Goal: Manage account settings

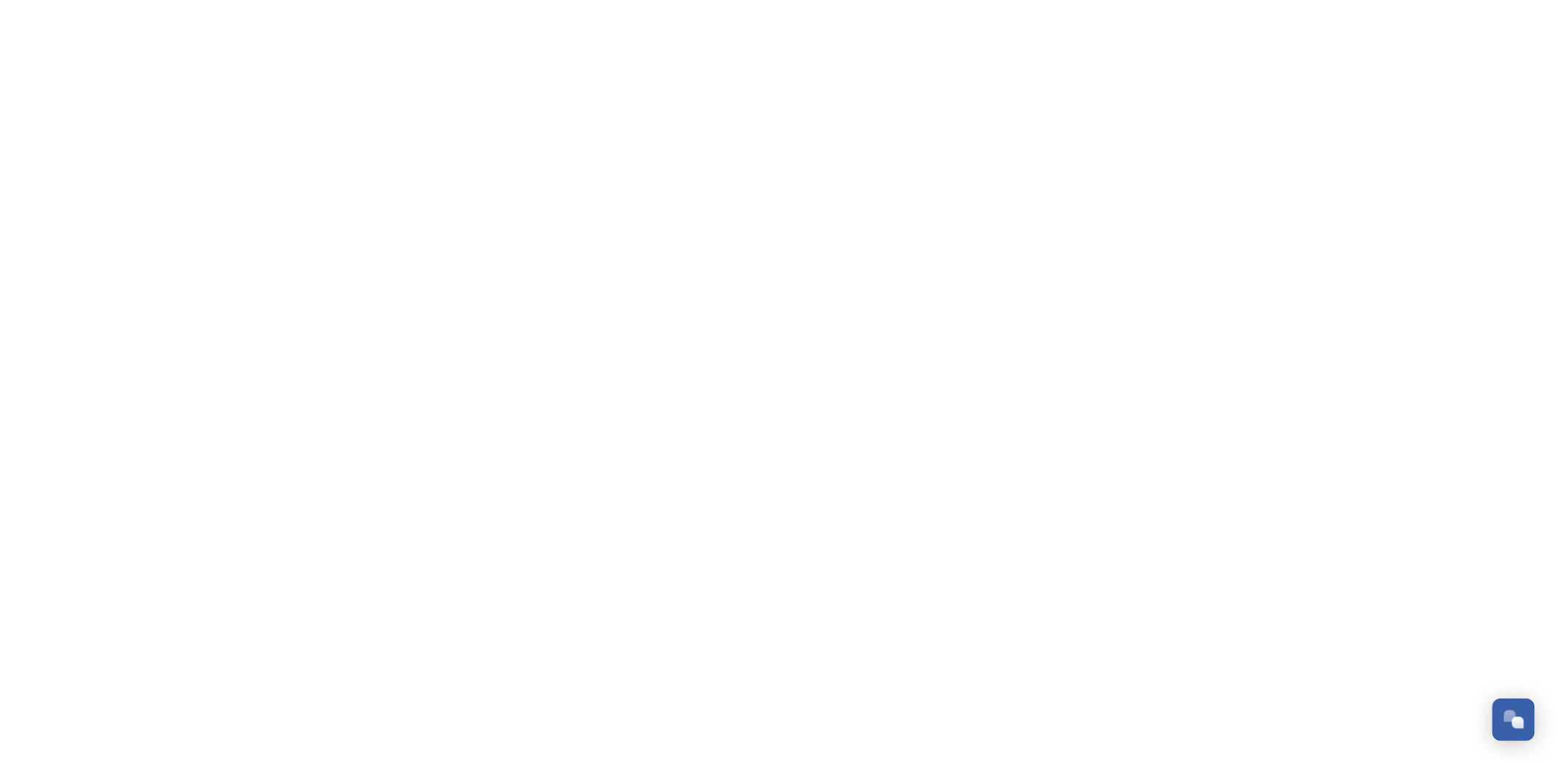
scroll to position [619, 0]
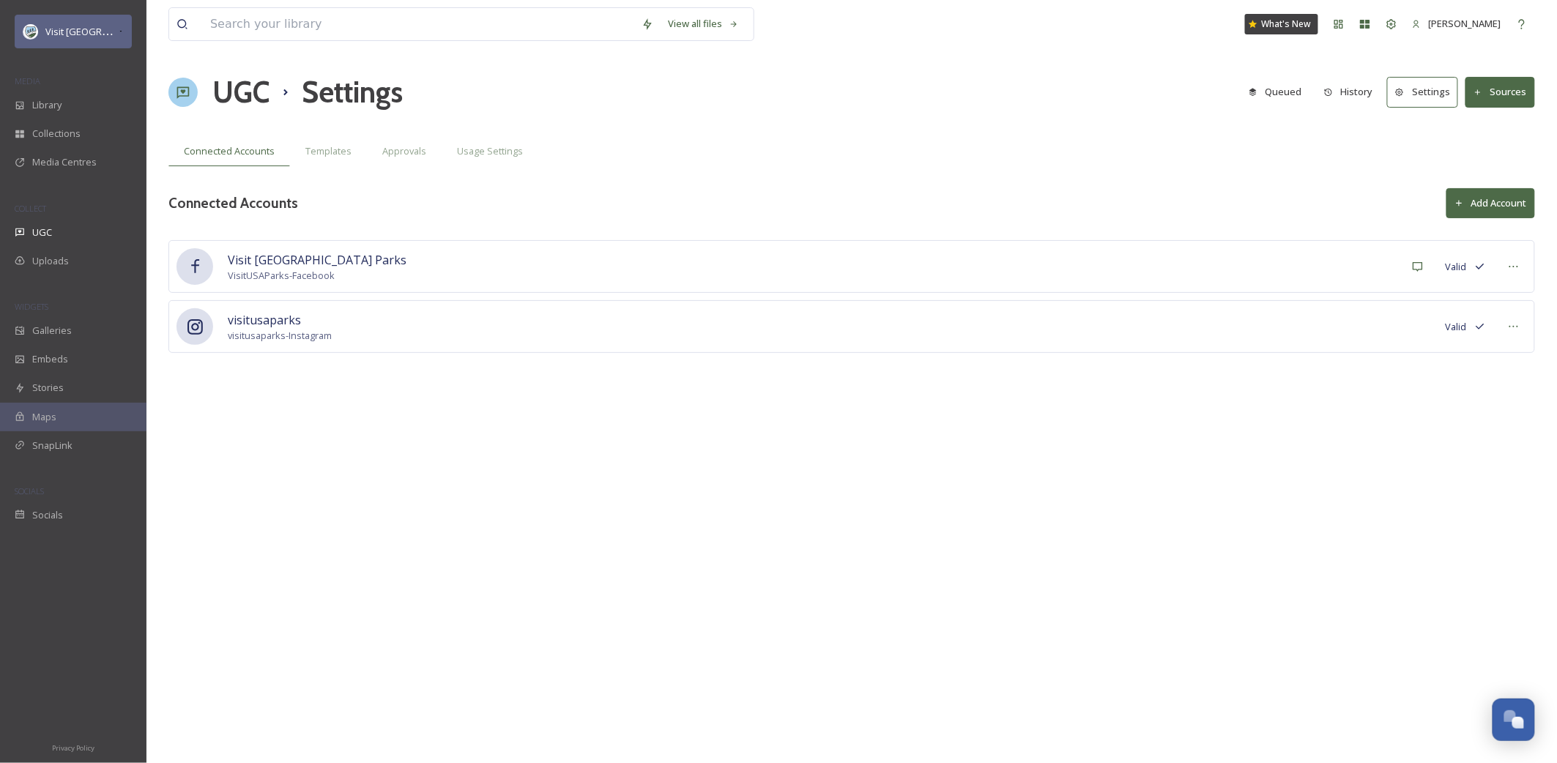
click at [111, 35] on div "Visit [GEOGRAPHIC_DATA] Parks" at bounding box center [73, 32] width 117 height 34
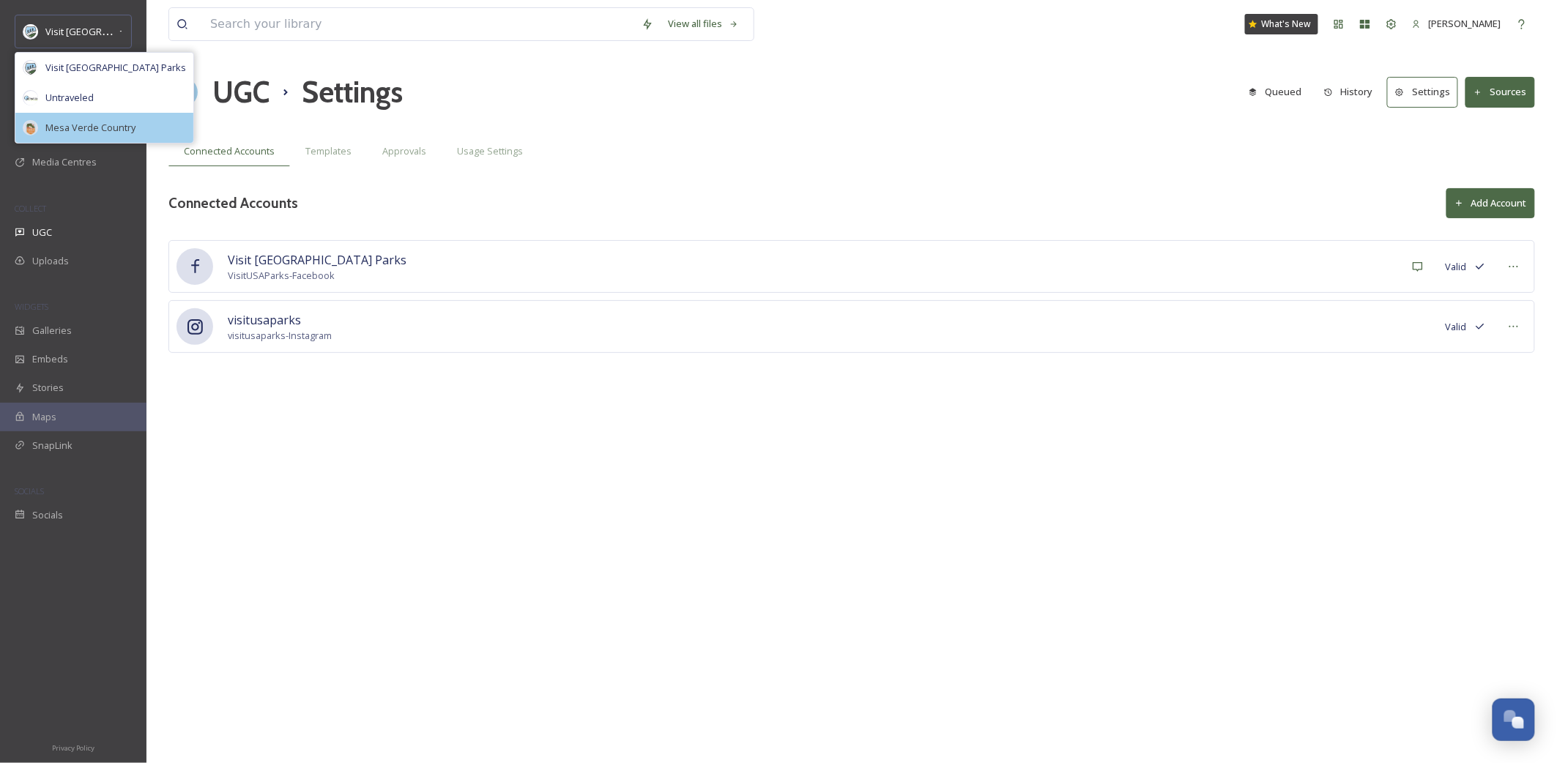
click at [108, 126] on span "Mesa Verde Country" at bounding box center [90, 128] width 90 height 14
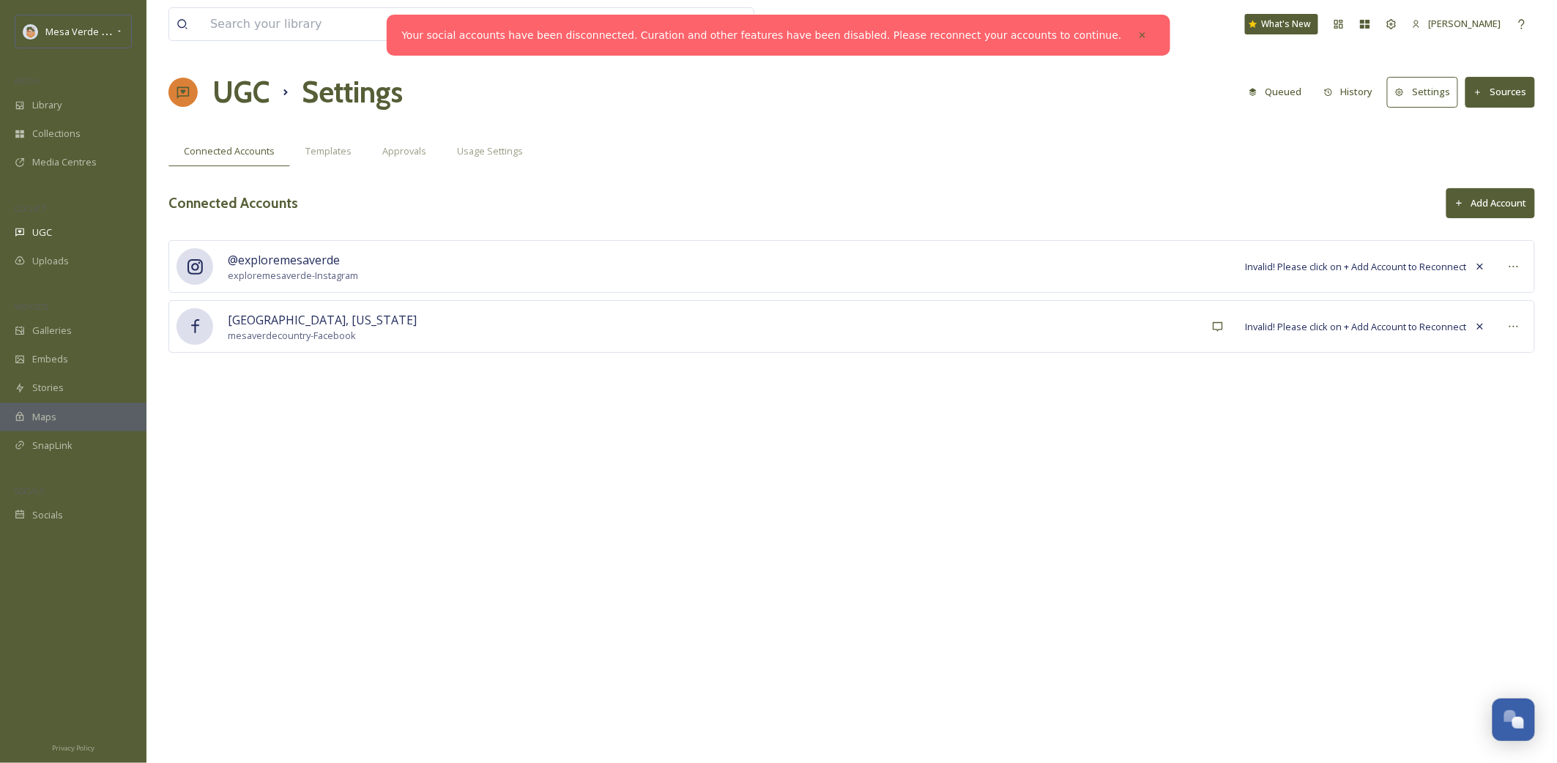
click at [976, 35] on link "Your social accounts have been disconnected. Curation and other features have b…" at bounding box center [761, 35] width 720 height 15
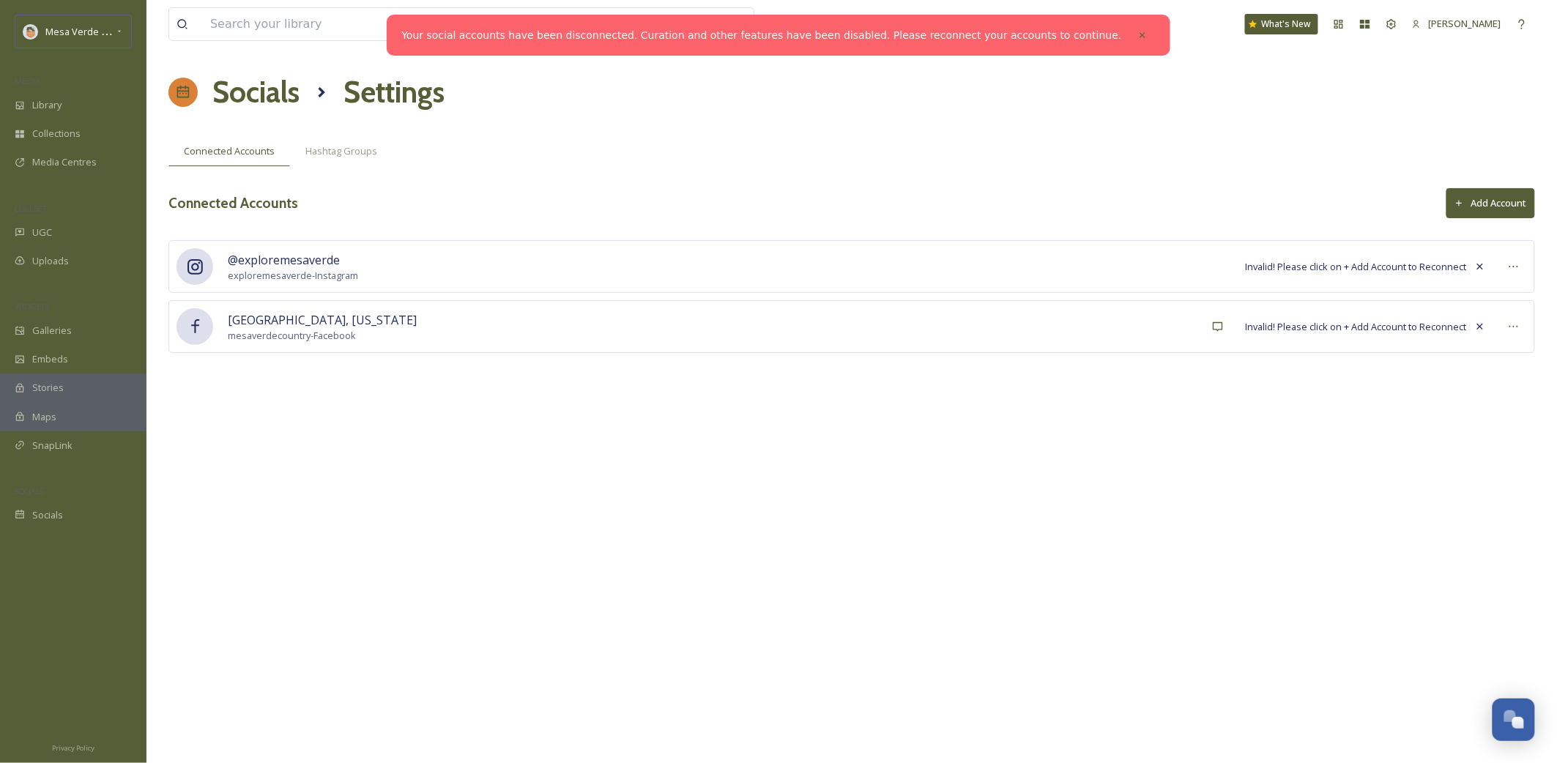
click at [1474, 196] on button "Add Account" at bounding box center [1490, 203] width 89 height 30
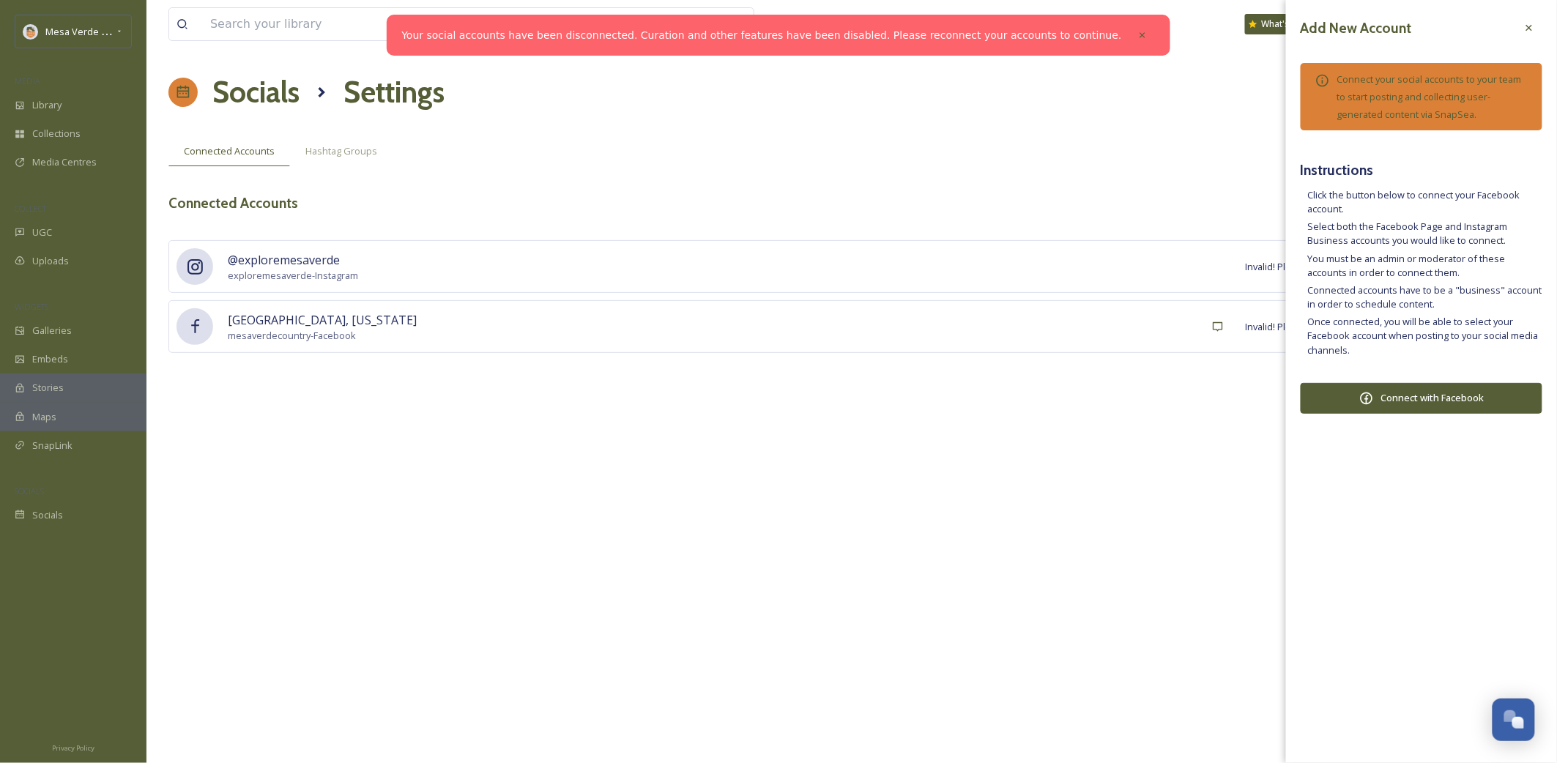
click at [1409, 399] on button "Connect with Facebook" at bounding box center [1422, 398] width 242 height 31
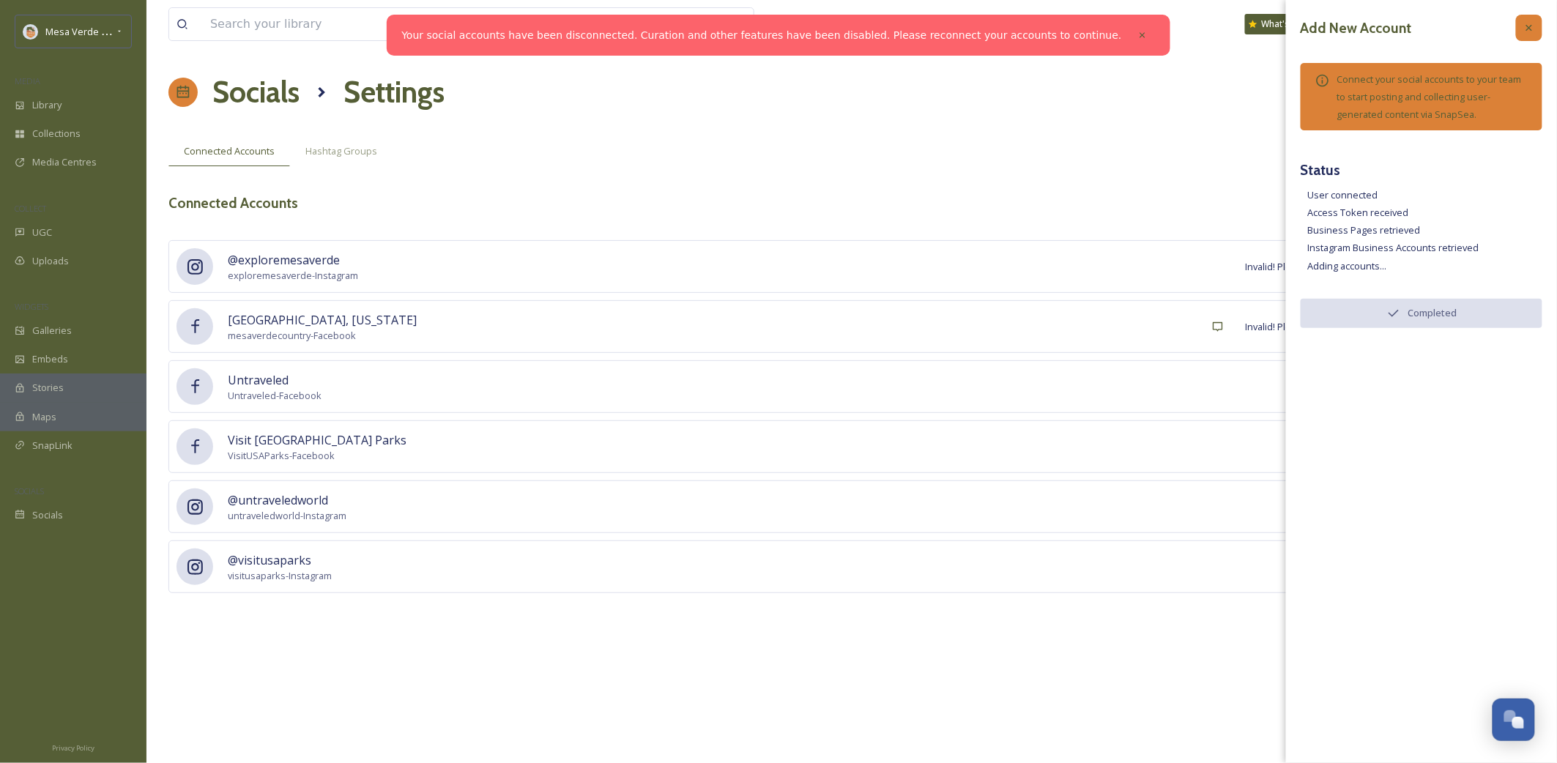
click at [1532, 34] on div at bounding box center [1529, 28] width 26 height 26
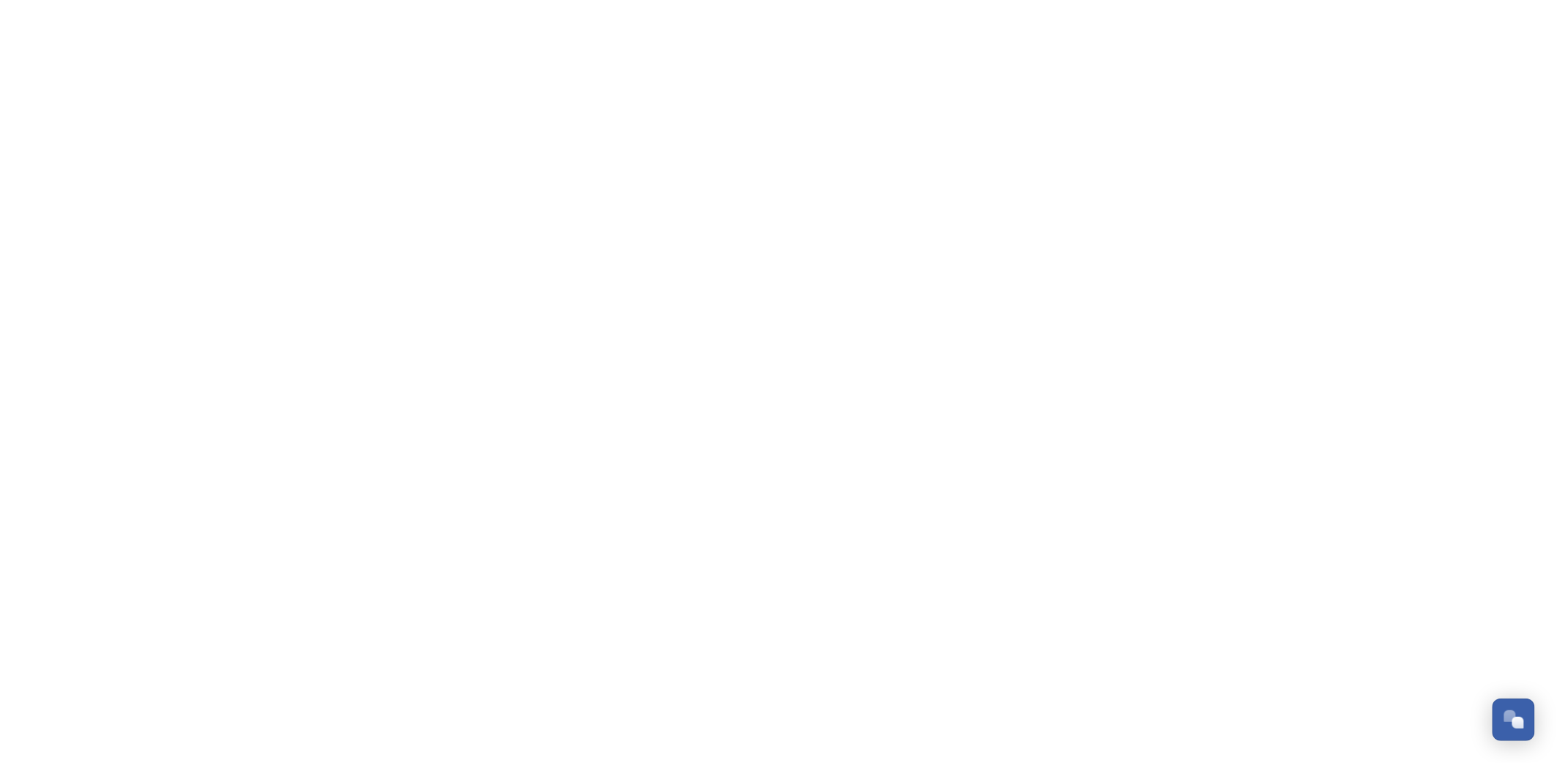
scroll to position [604, 0]
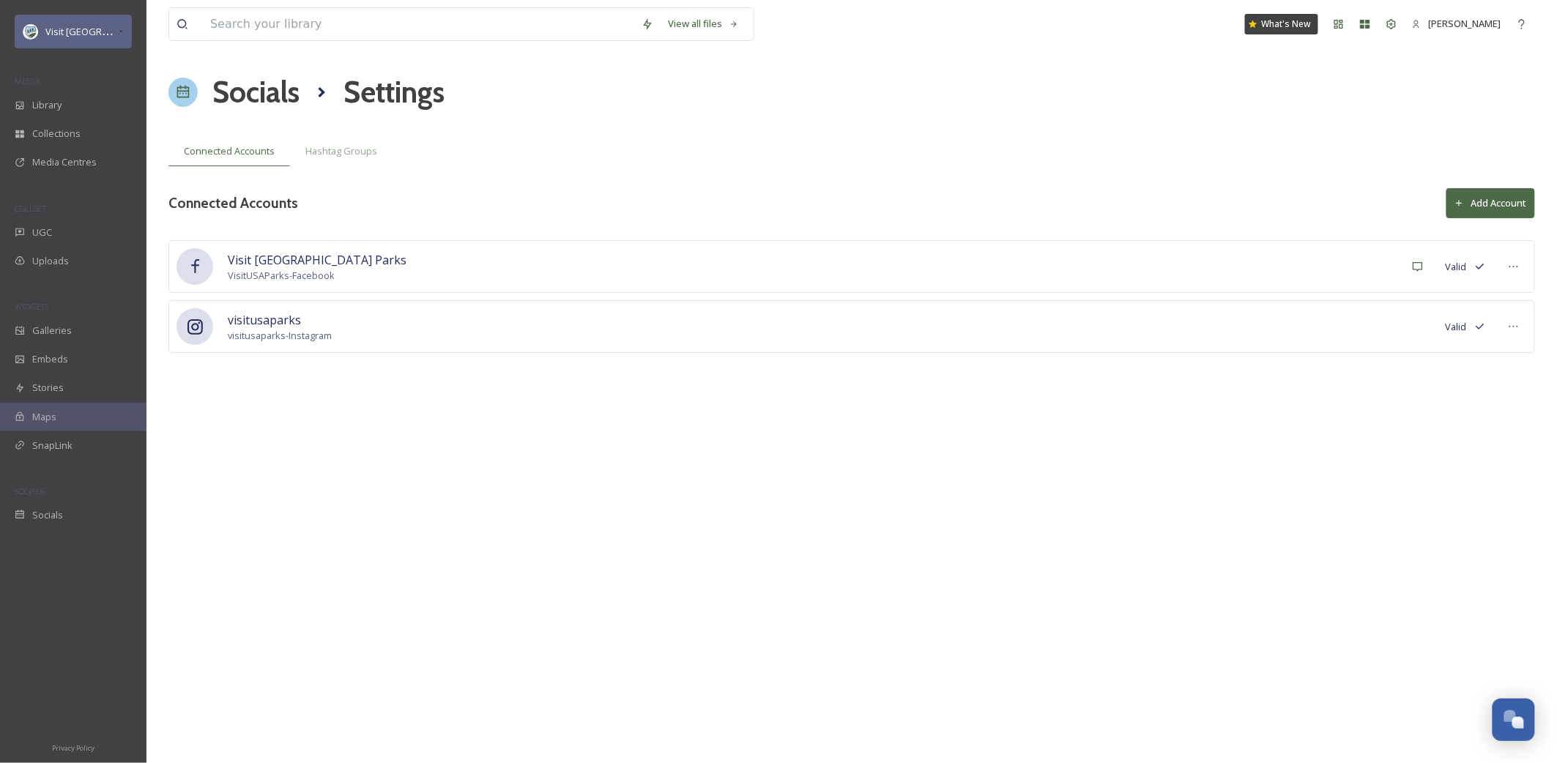
click at [75, 32] on span "Visit [GEOGRAPHIC_DATA] Parks" at bounding box center [115, 31] width 141 height 14
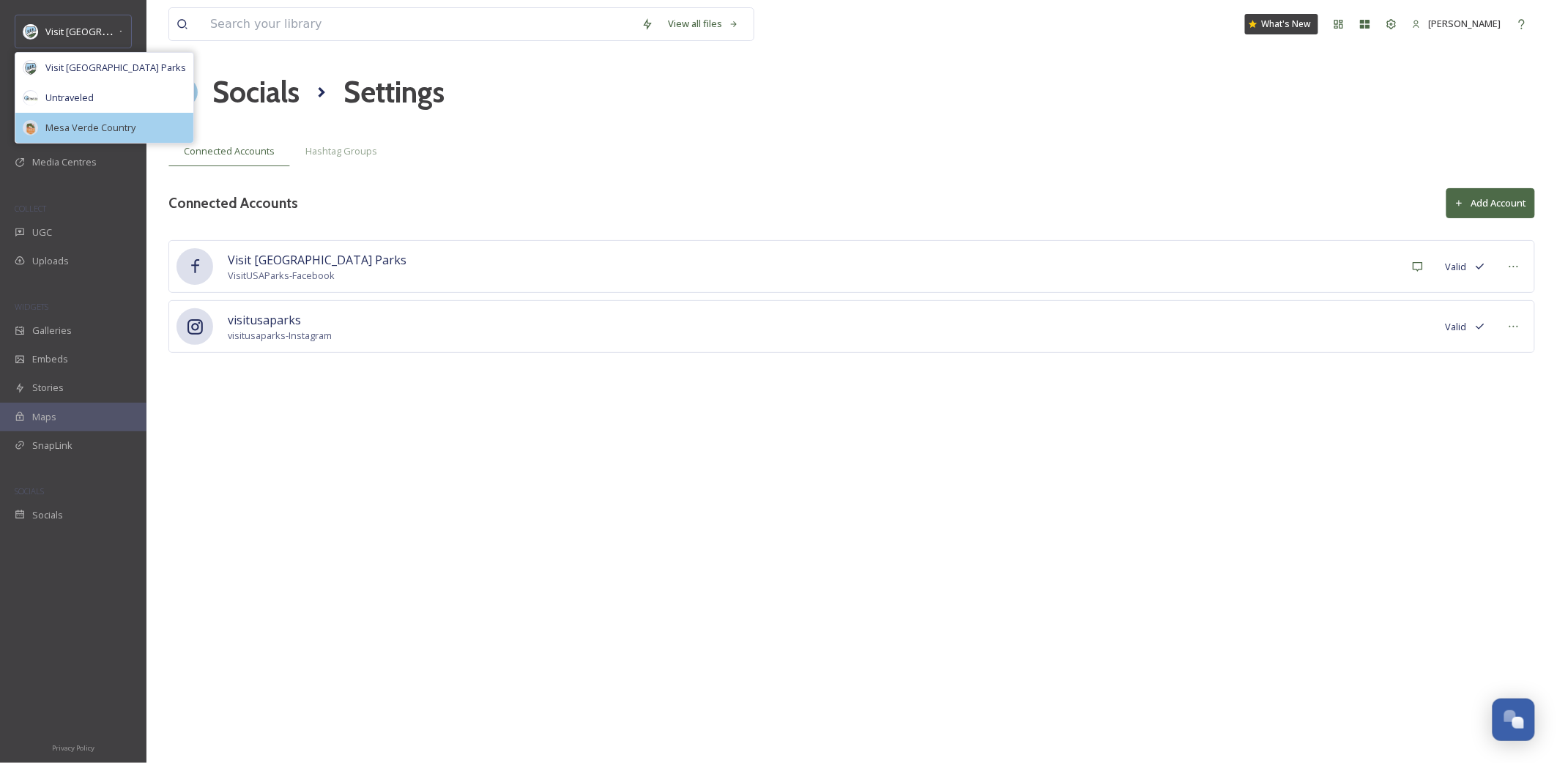
click at [87, 131] on span "Mesa Verde Country" at bounding box center [90, 128] width 90 height 14
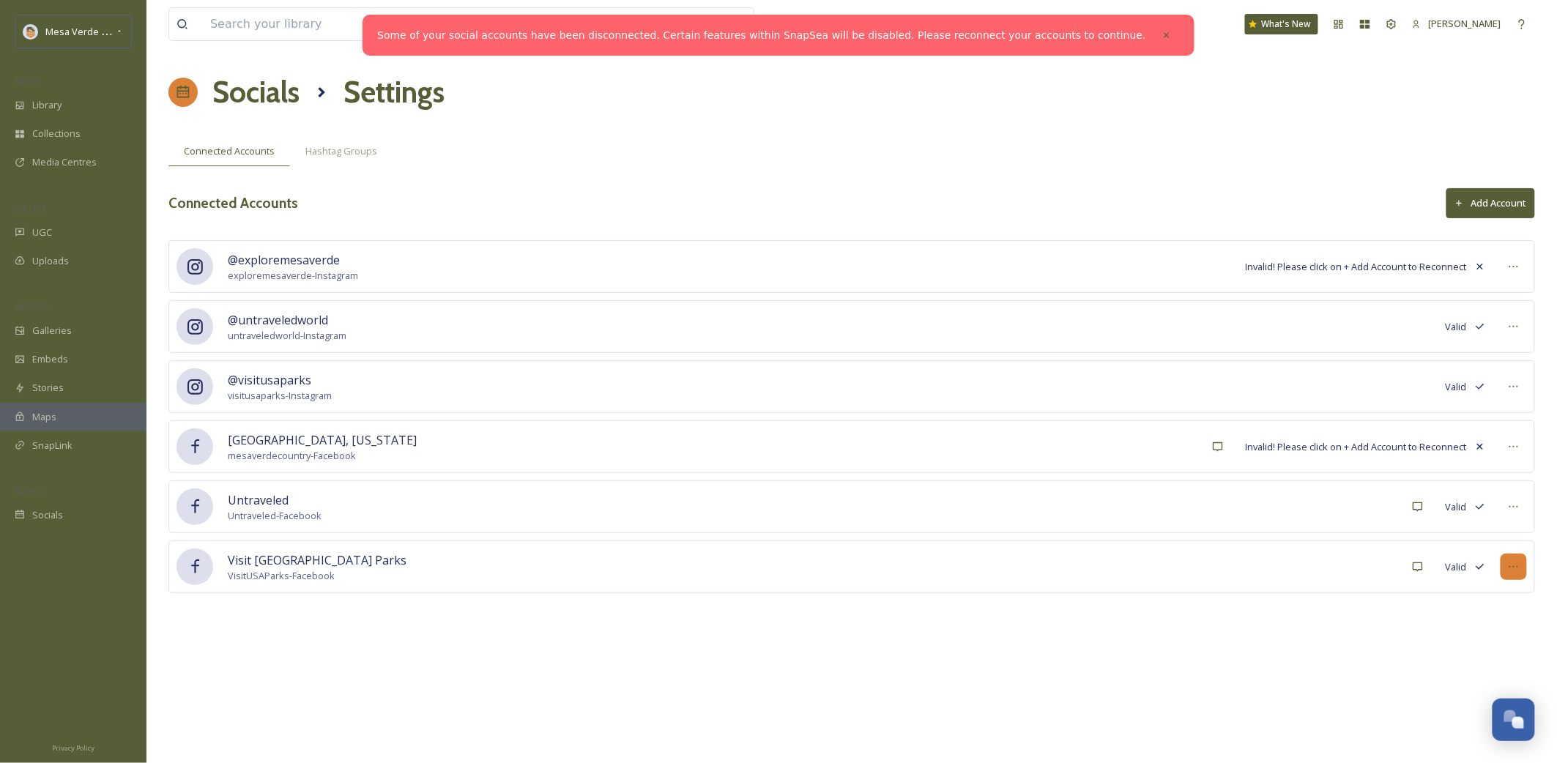
click at [1515, 570] on icon at bounding box center [1514, 567] width 12 height 12
click at [1506, 603] on span "Mark as Inactive" at bounding box center [1484, 599] width 70 height 14
click at [1517, 509] on icon at bounding box center [1514, 507] width 12 height 12
click at [1497, 543] on span "Mark as Inactive" at bounding box center [1484, 539] width 70 height 14
click at [1514, 385] on icon at bounding box center [1514, 387] width 12 height 12
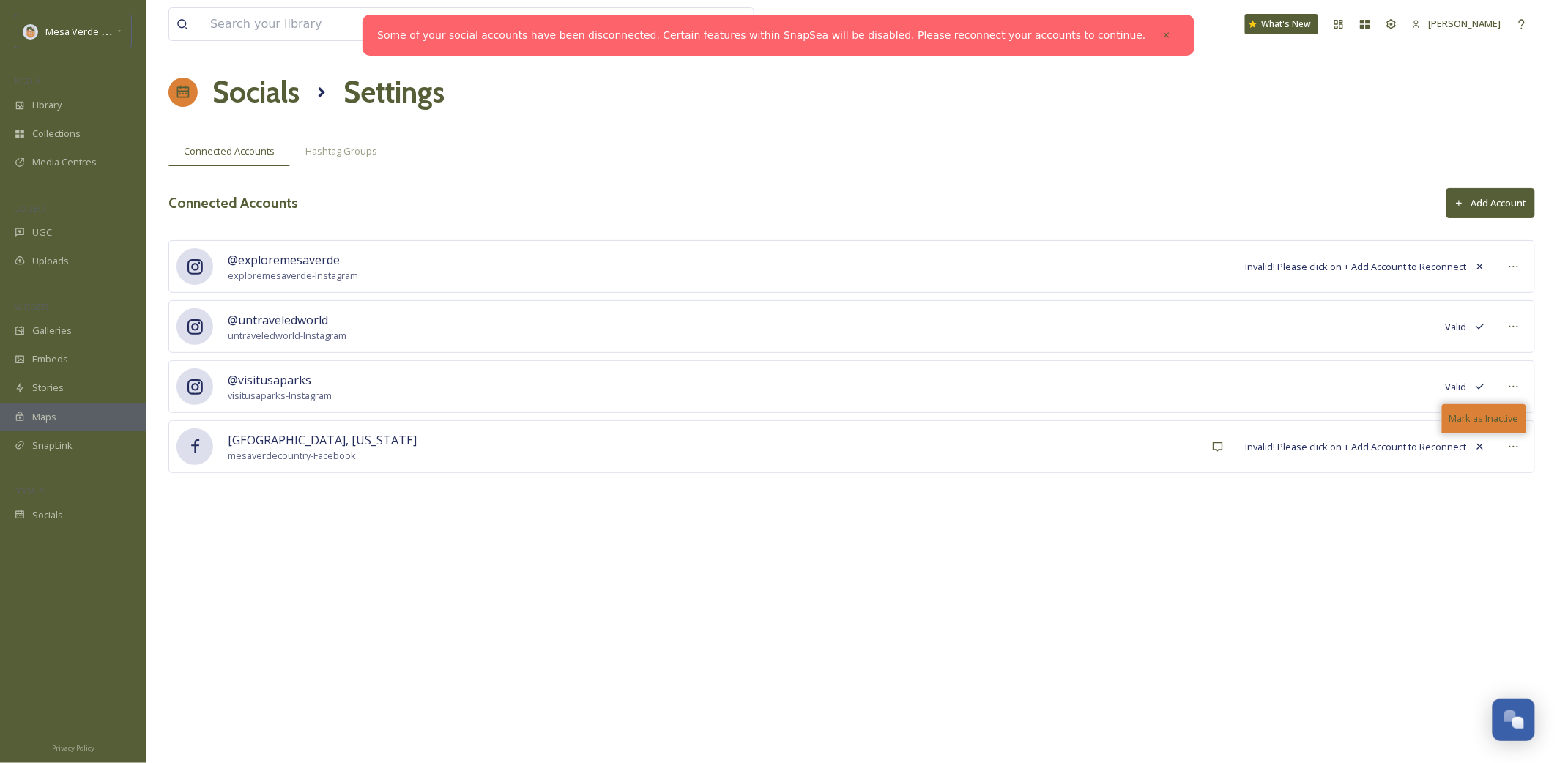
click at [1502, 419] on span "Mark as Inactive" at bounding box center [1484, 419] width 70 height 14
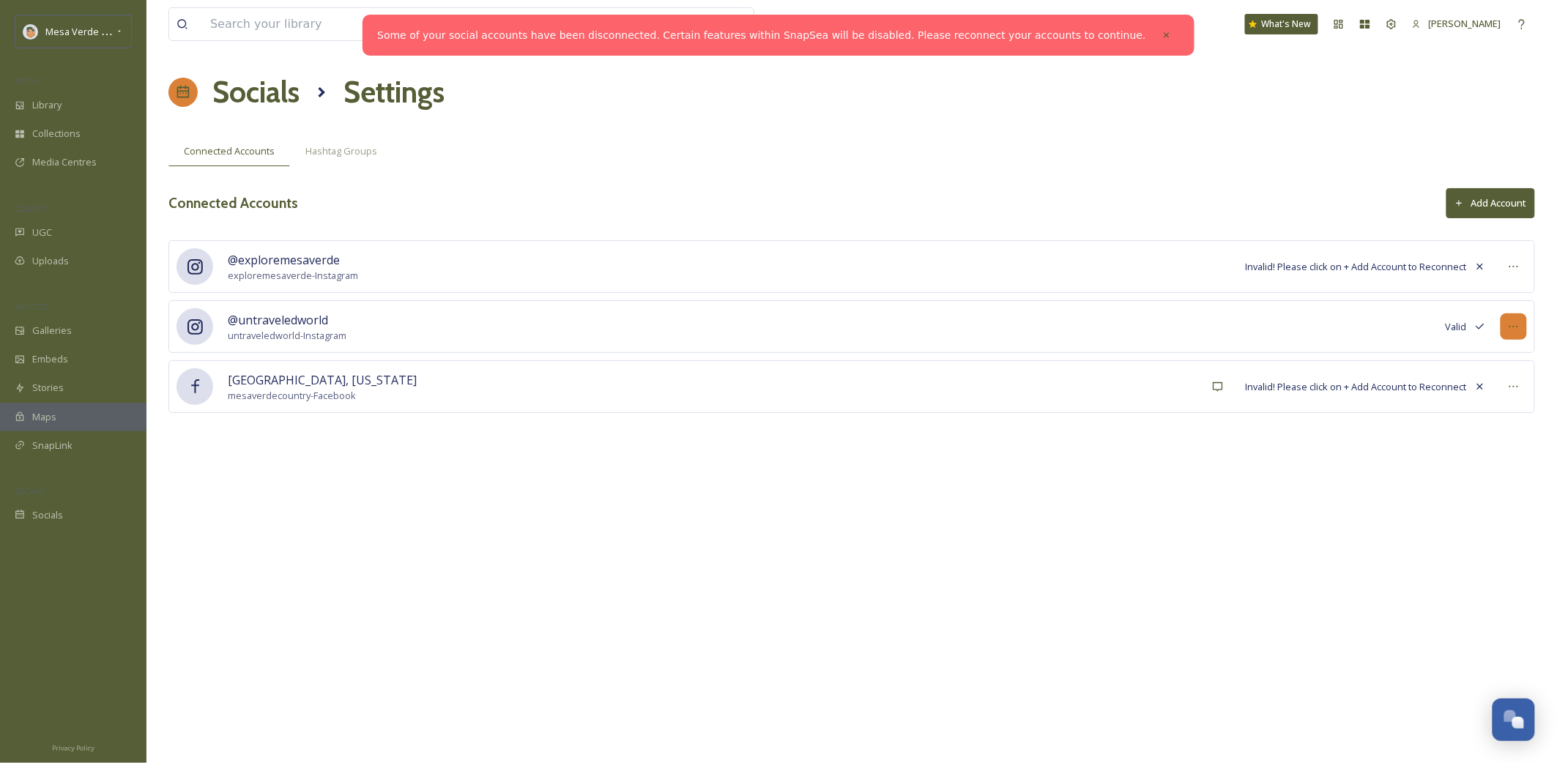
click at [1516, 324] on icon at bounding box center [1514, 327] width 12 height 12
click at [1496, 356] on span "Mark as Inactive" at bounding box center [1484, 359] width 70 height 14
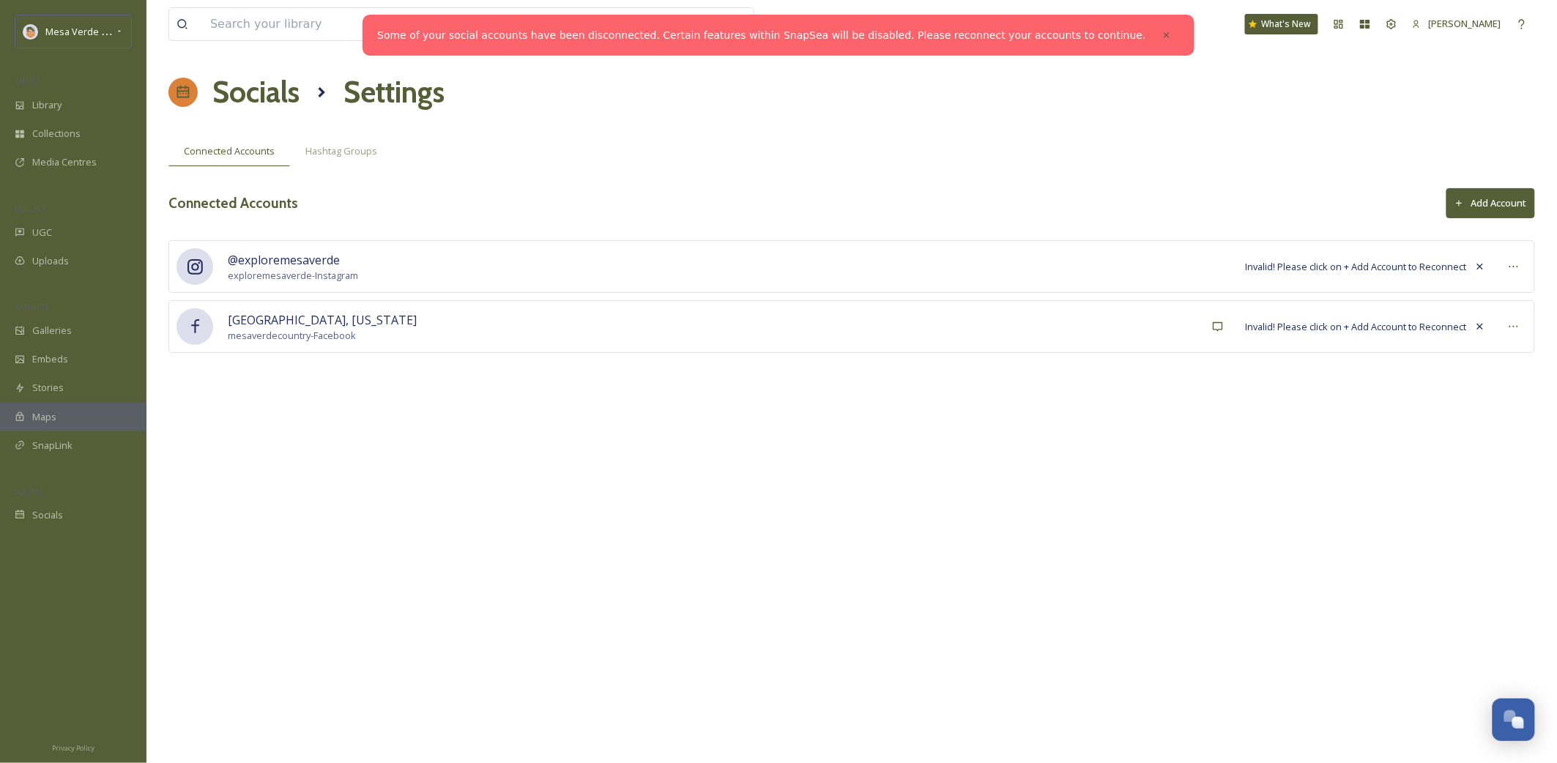
click at [1475, 201] on button "Add Account" at bounding box center [1490, 203] width 89 height 30
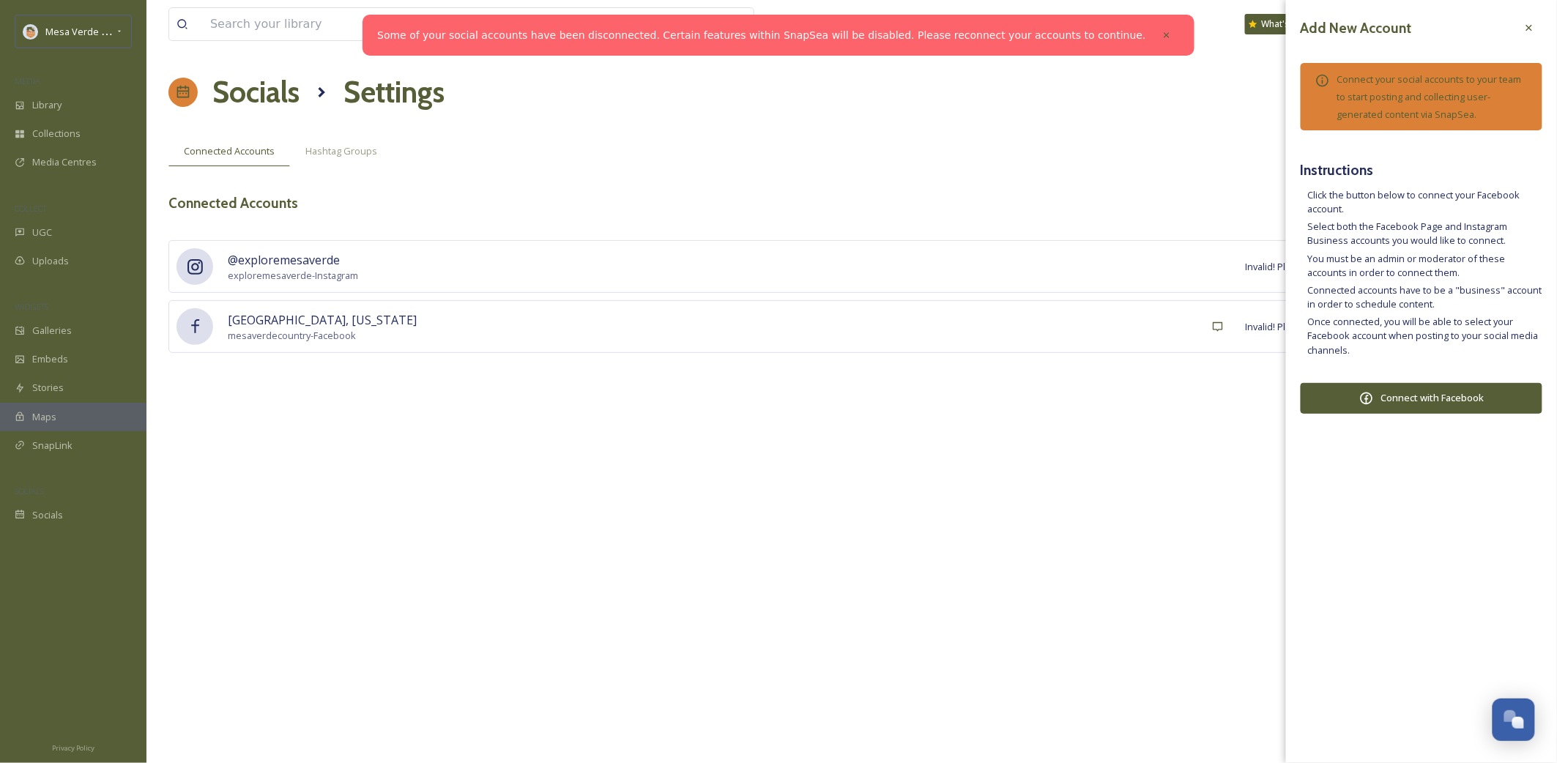
click at [1430, 400] on button "Connect with Facebook" at bounding box center [1422, 398] width 242 height 31
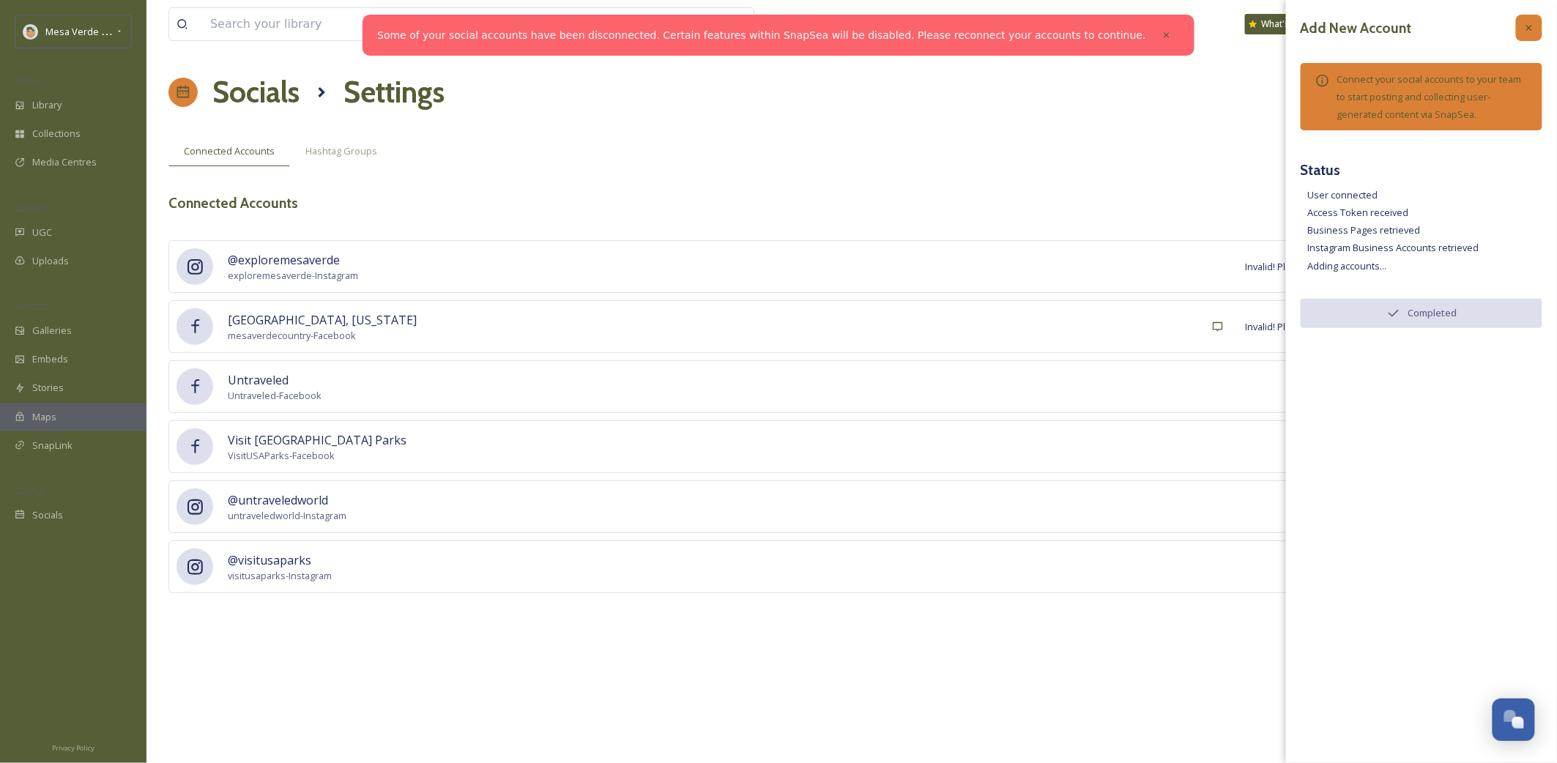
click at [1528, 31] on icon at bounding box center [1529, 28] width 12 height 12
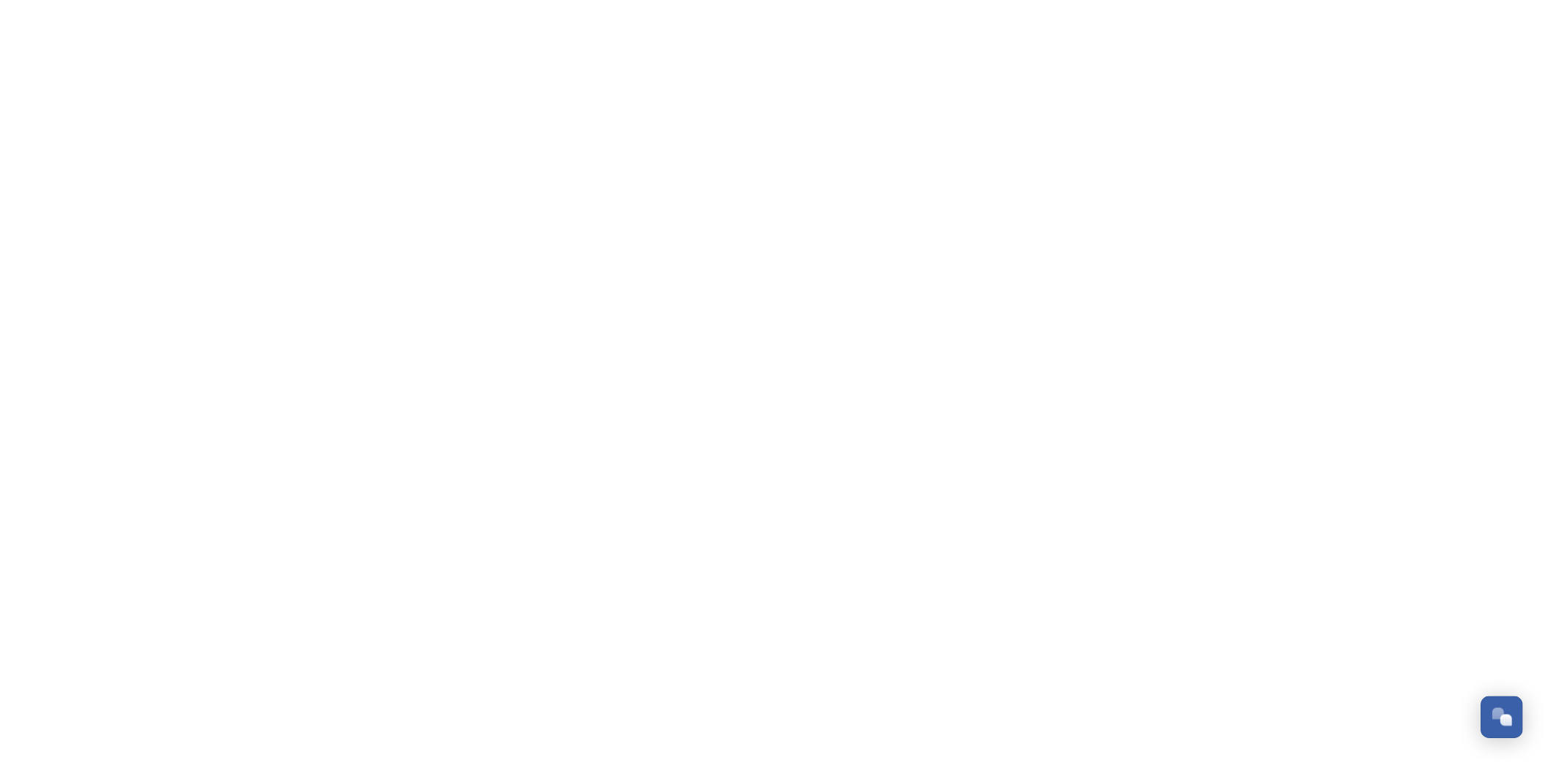
scroll to position [633, 0]
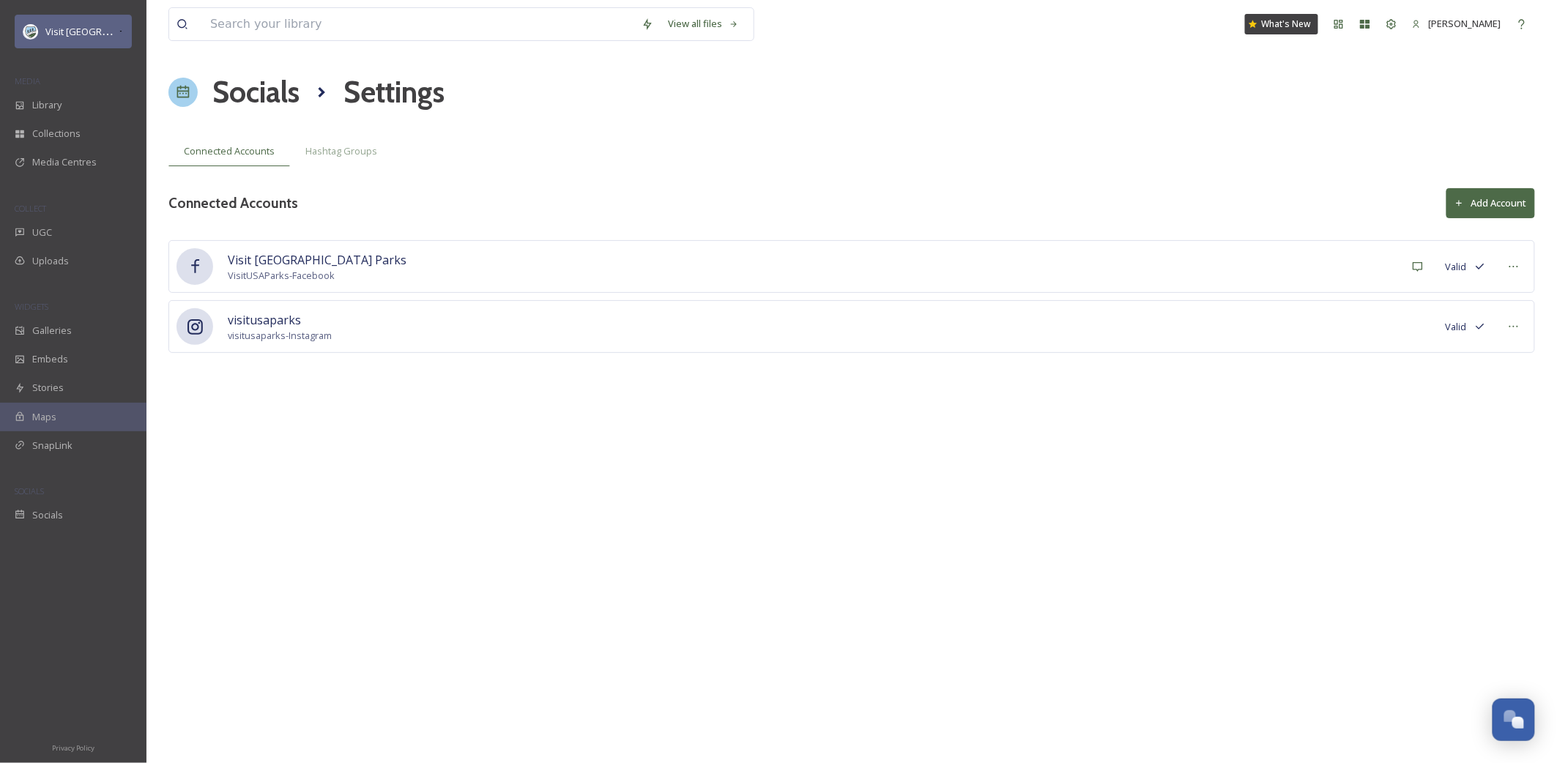
click at [87, 24] on div "Visit [GEOGRAPHIC_DATA] Parks" at bounding box center [81, 32] width 73 height 18
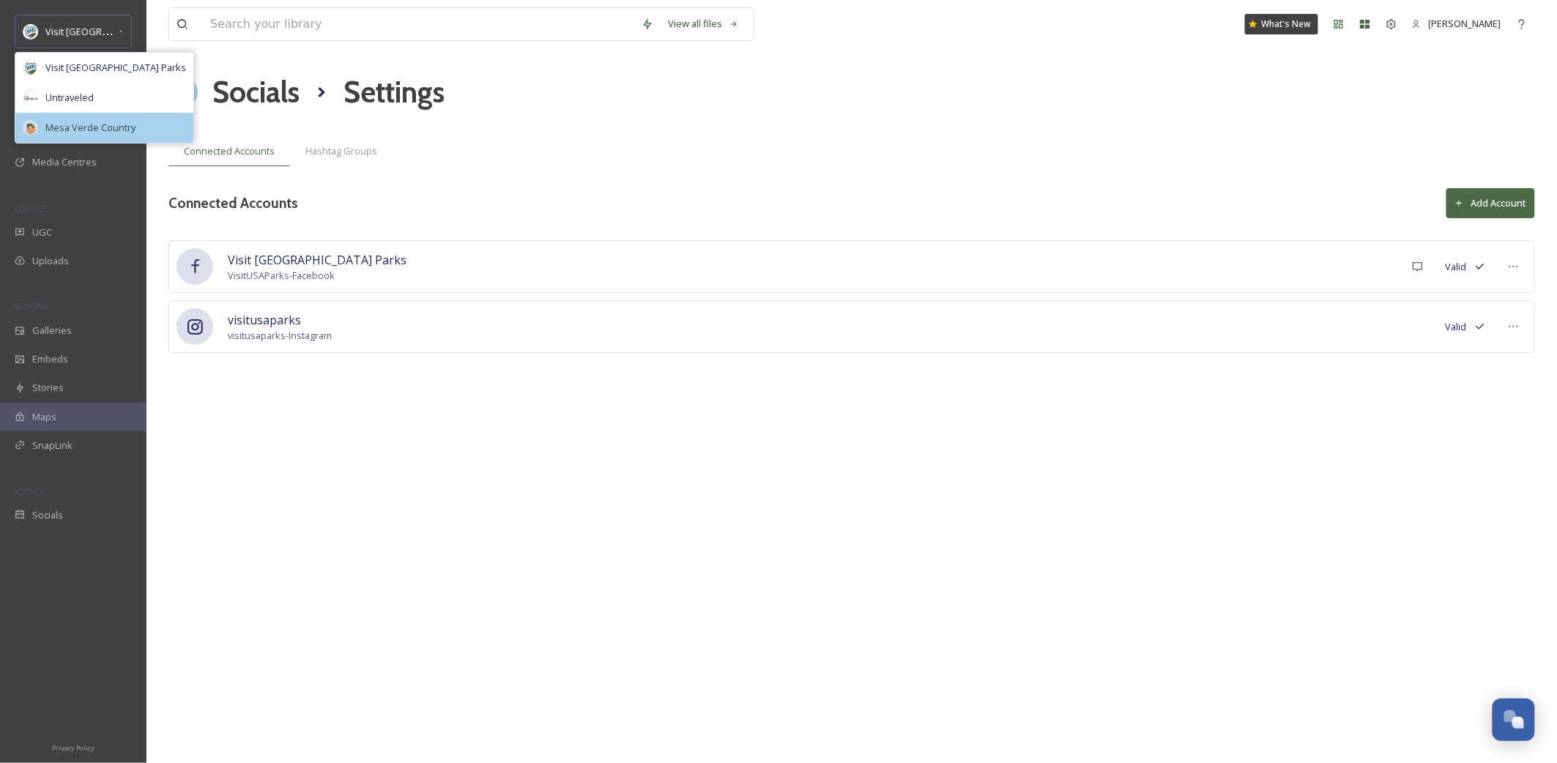
click at [94, 132] on span "Mesa Verde Country" at bounding box center [90, 128] width 90 height 14
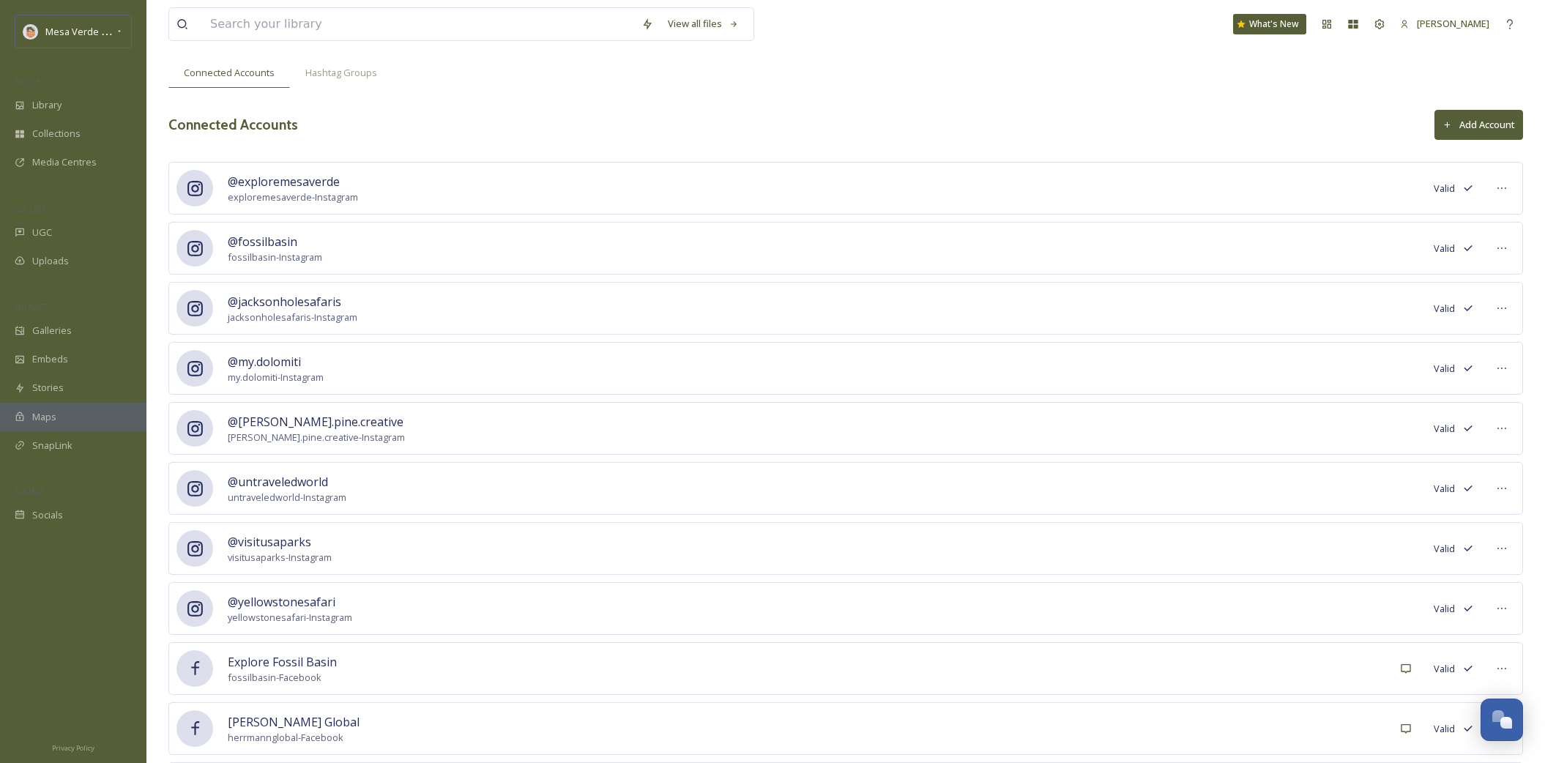
scroll to position [0, 0]
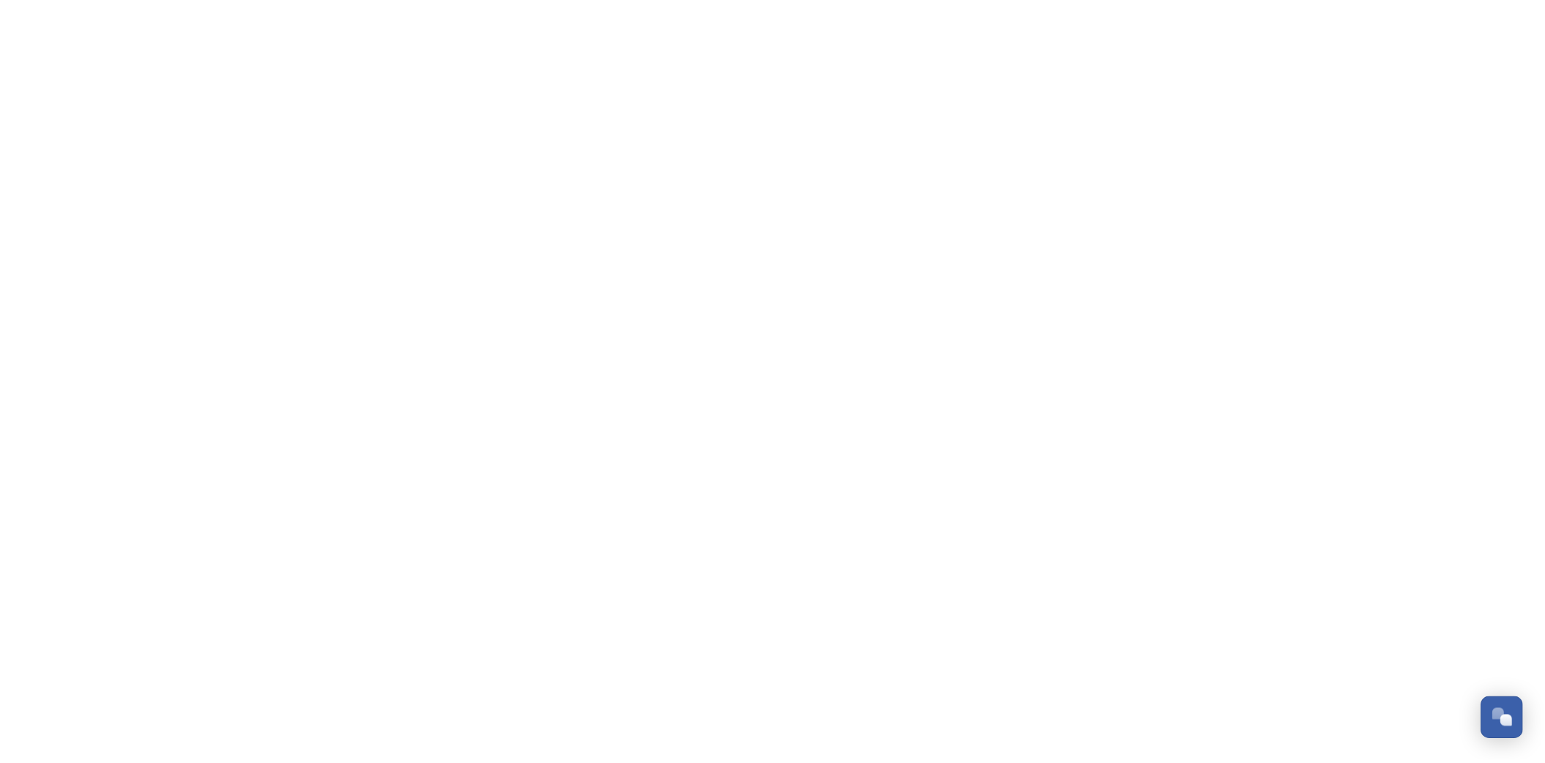
scroll to position [619, 0]
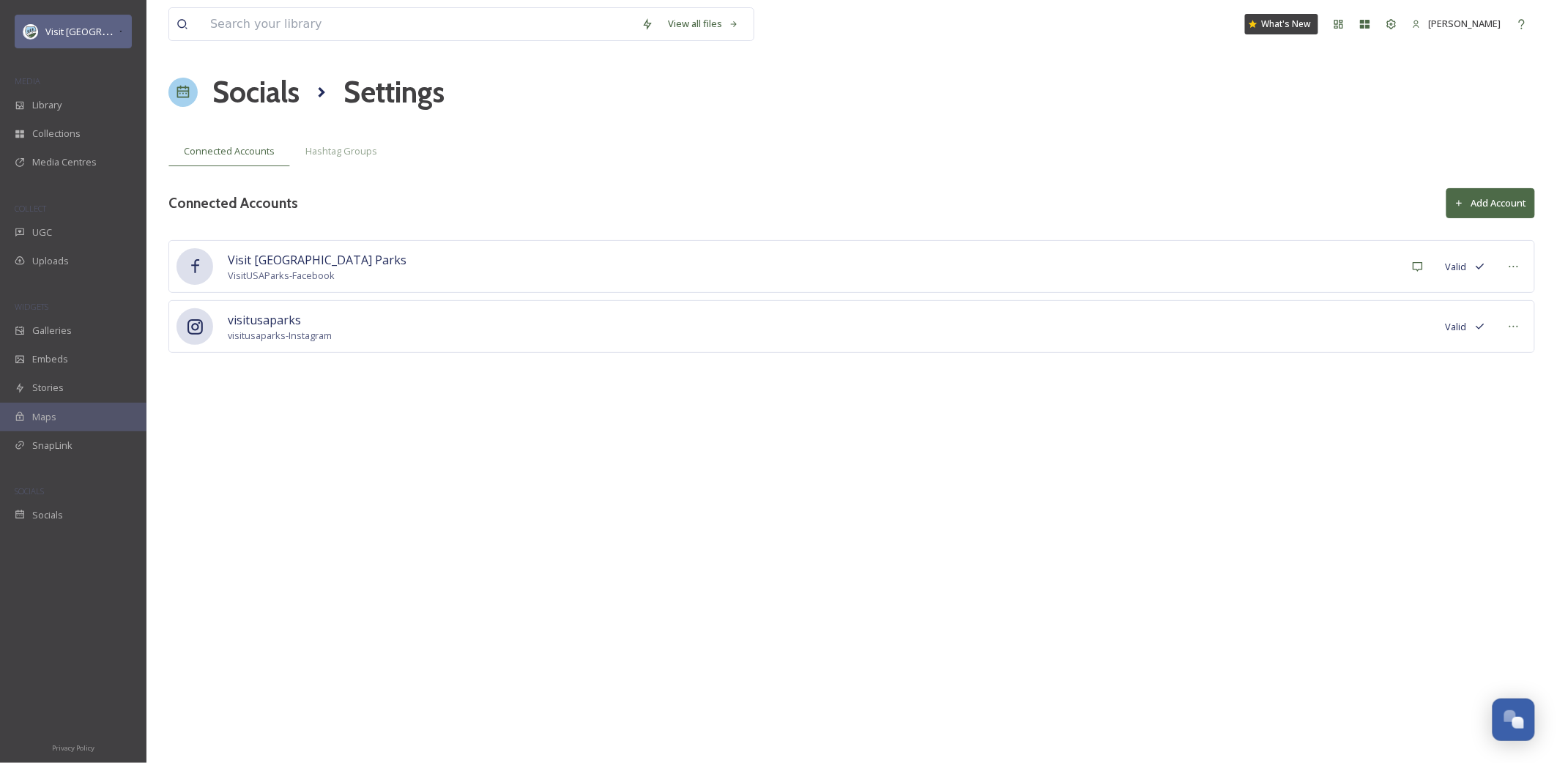
click at [89, 30] on span "Visit [GEOGRAPHIC_DATA] Parks" at bounding box center [115, 31] width 141 height 14
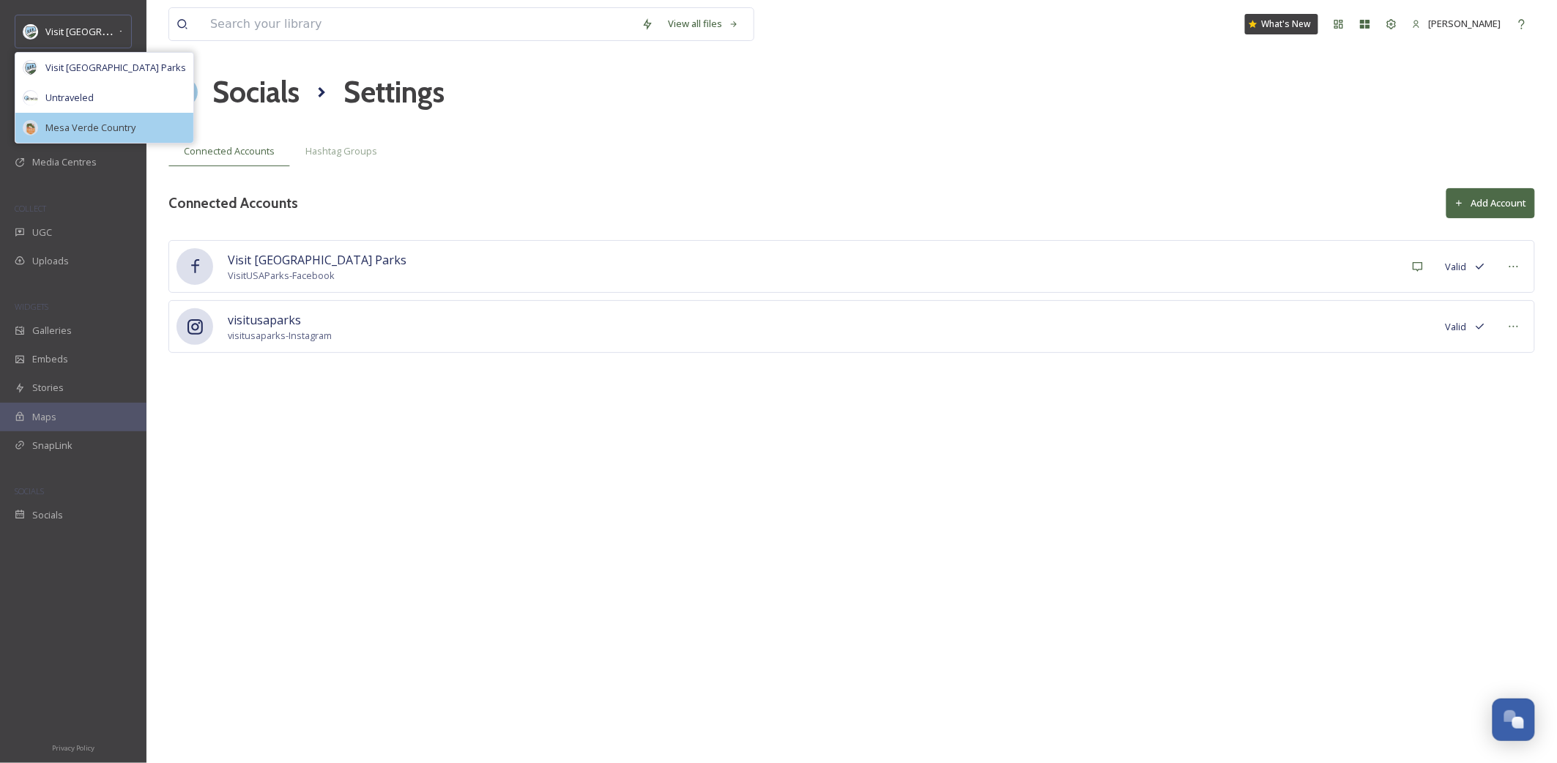
click at [105, 122] on span "Mesa Verde Country" at bounding box center [90, 128] width 90 height 14
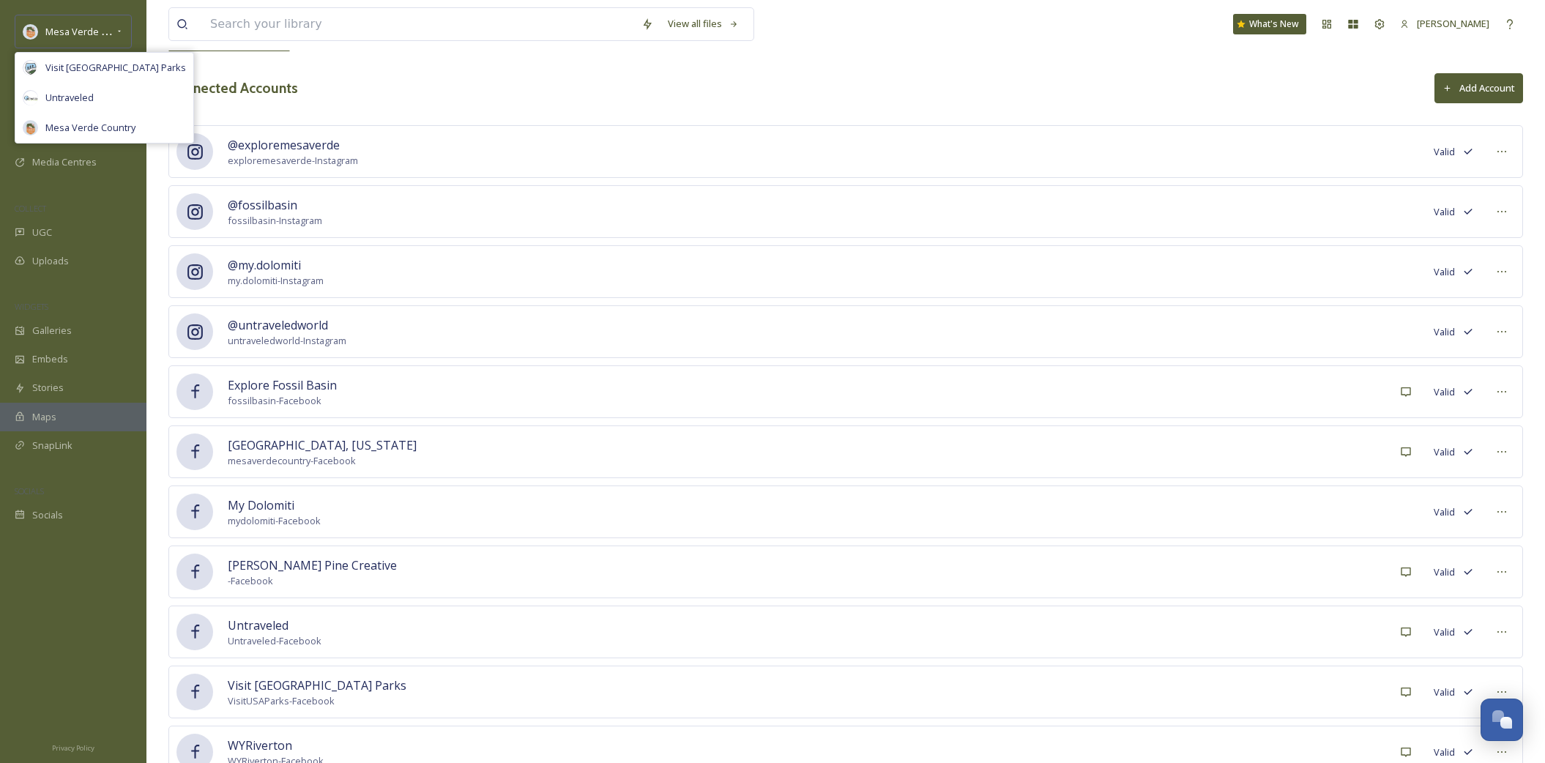
scroll to position [237, 0]
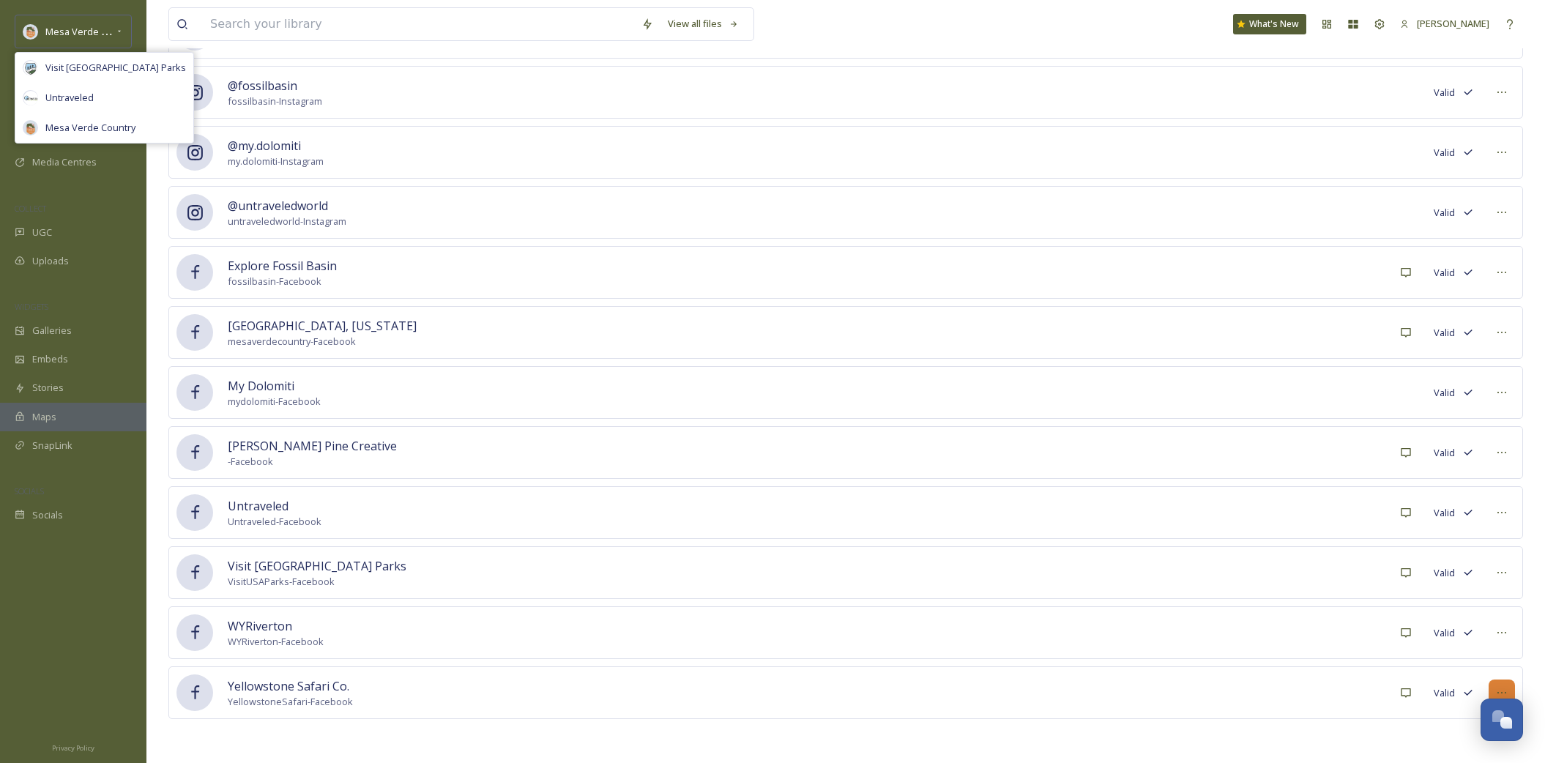
click at [1501, 691] on icon at bounding box center [1502, 693] width 12 height 12
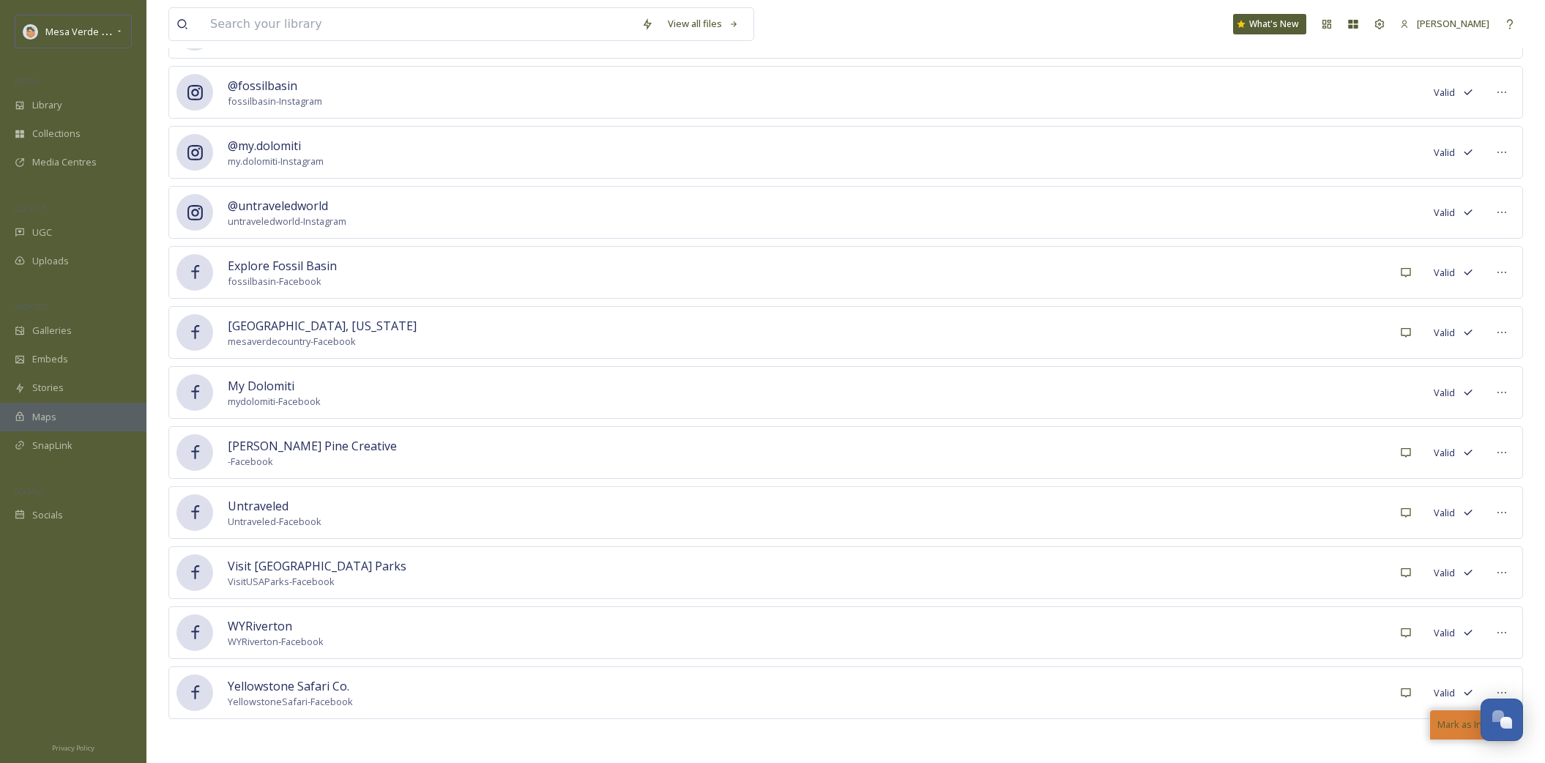
click at [1455, 726] on span "Mark as Inactive" at bounding box center [1473, 725] width 70 height 14
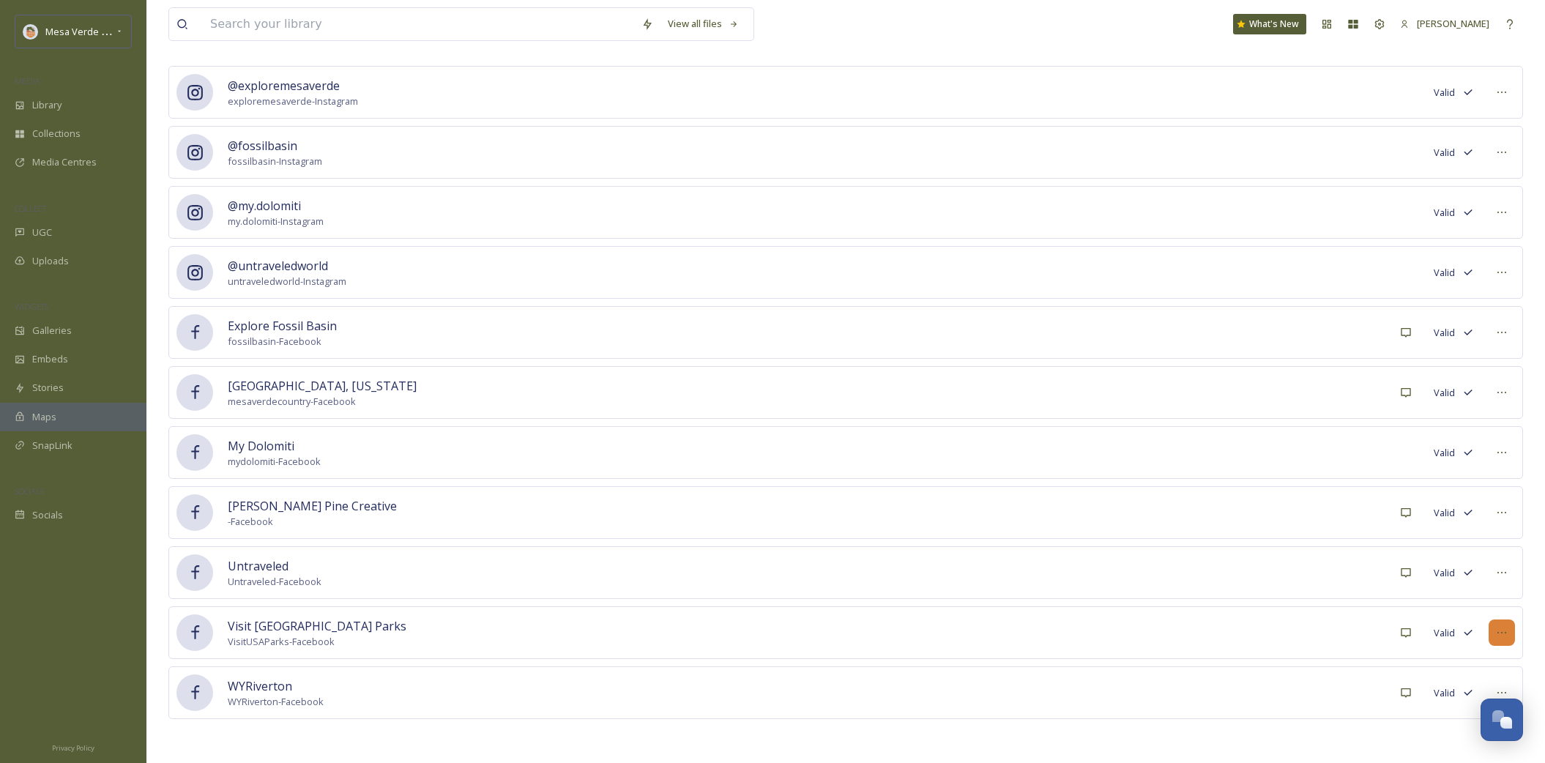
click at [1506, 636] on icon at bounding box center [1502, 633] width 12 height 12
click at [1480, 668] on span "Mark as Inactive" at bounding box center [1473, 665] width 70 height 14
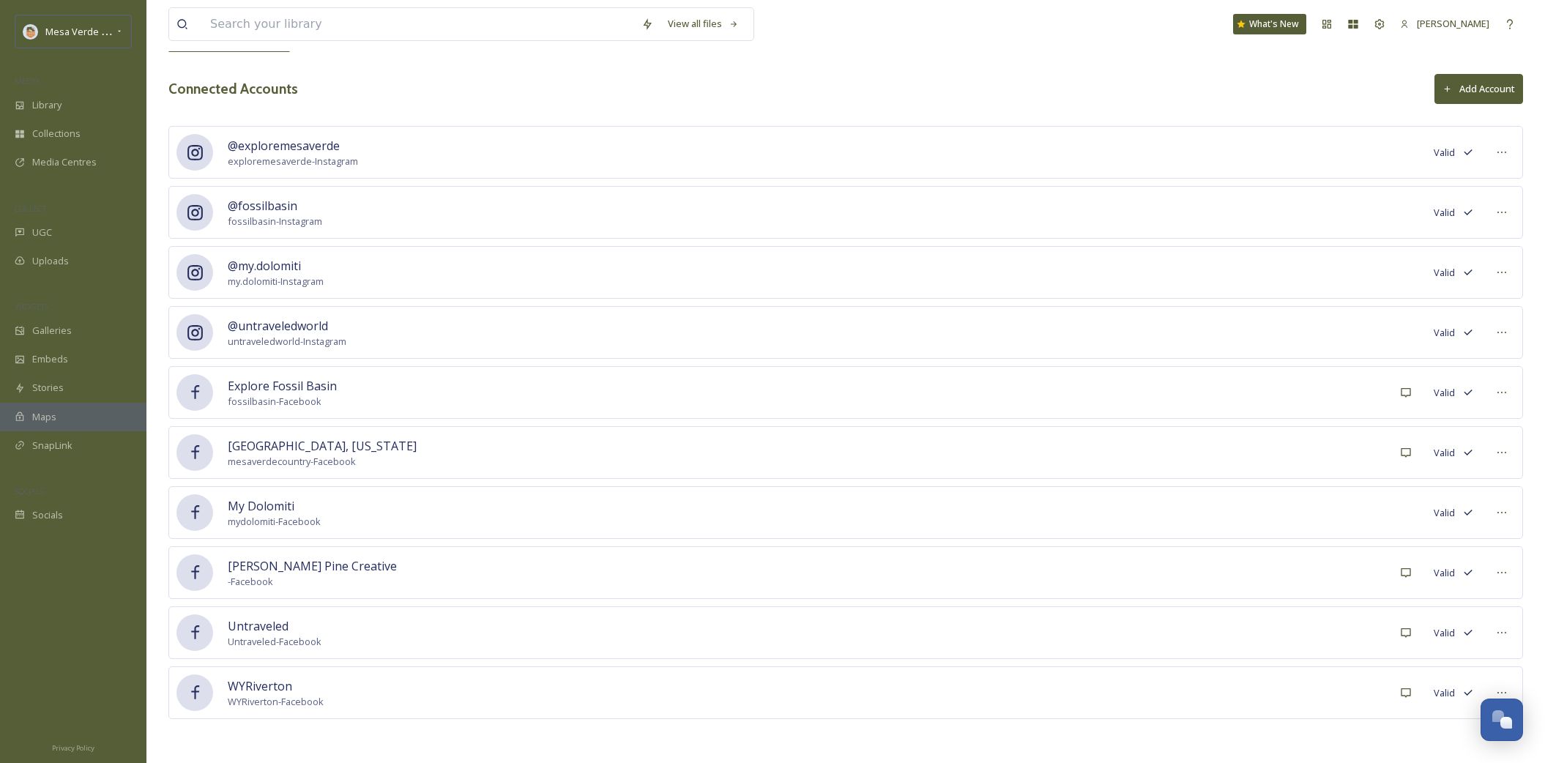
scroll to position [116, 0]
click at [1507, 690] on icon at bounding box center [1502, 693] width 12 height 12
click at [1457, 727] on span "Mark as Inactive" at bounding box center [1473, 725] width 70 height 14
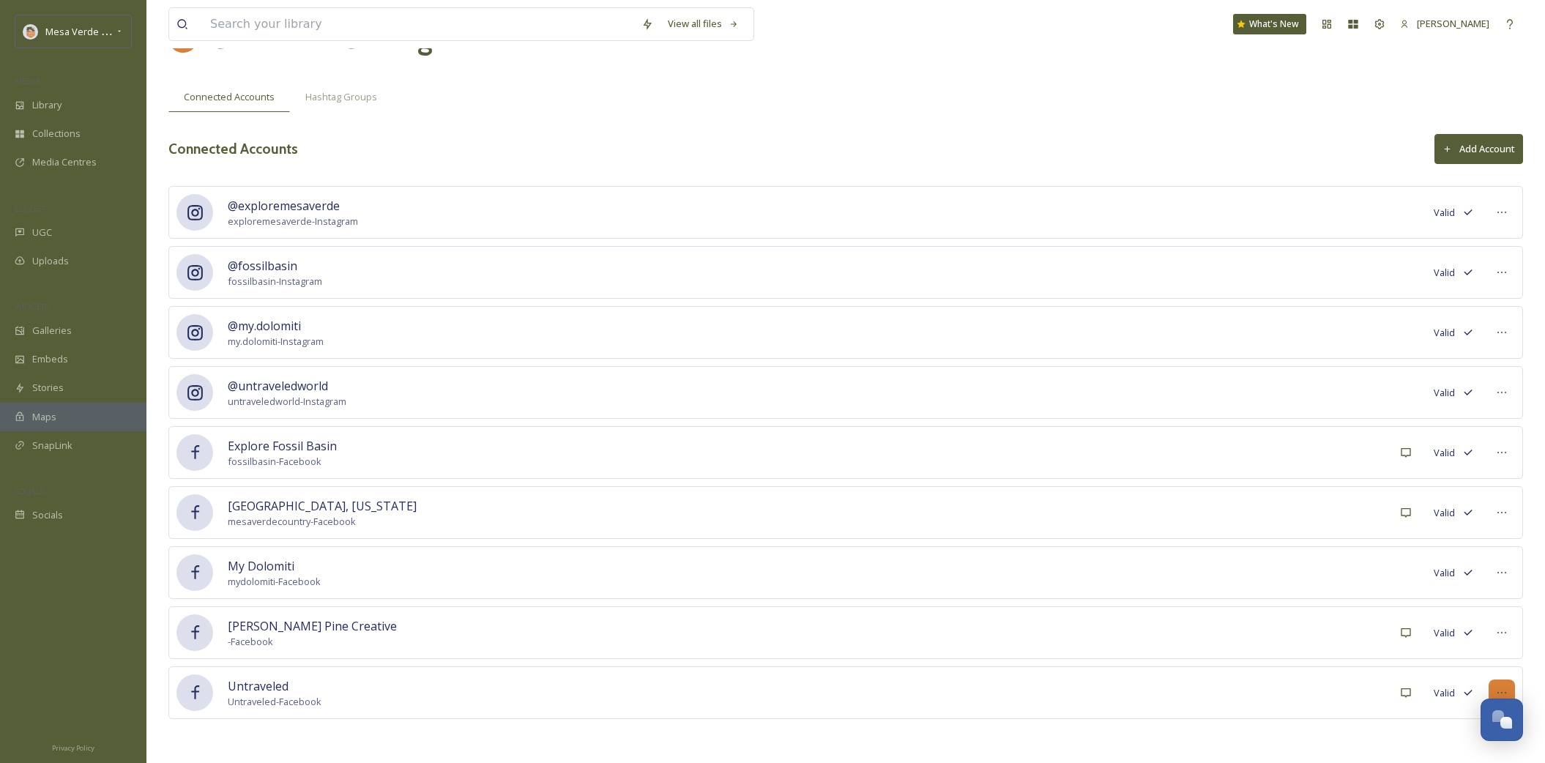
click at [1503, 688] on icon at bounding box center [1502, 693] width 12 height 12
click at [1443, 726] on span "Mark as Inactive" at bounding box center [1473, 725] width 70 height 14
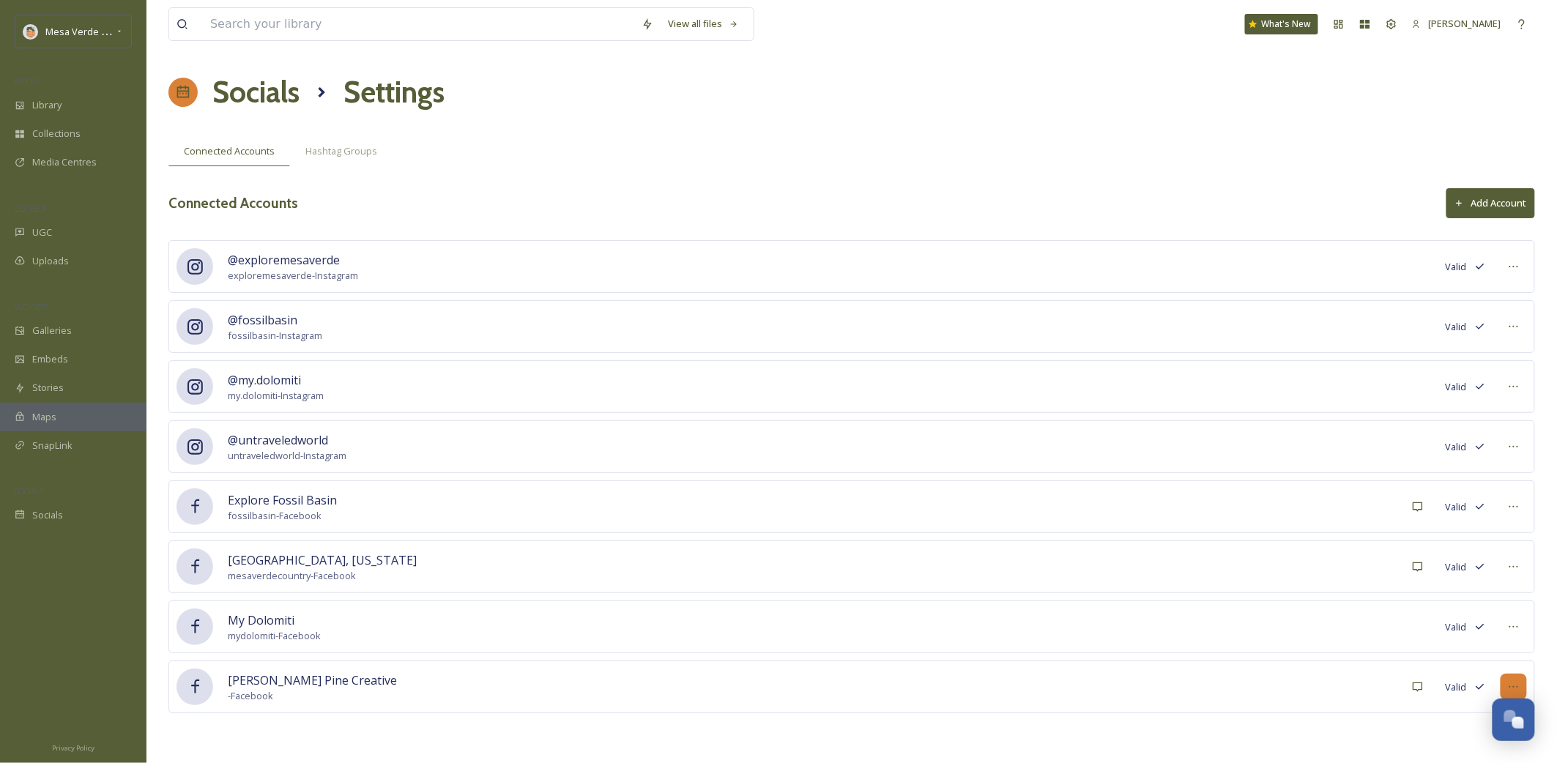
click at [1510, 687] on icon at bounding box center [1514, 687] width 12 height 12
click at [1466, 723] on span "Mark as Inactive" at bounding box center [1484, 719] width 70 height 14
click at [1515, 633] on icon at bounding box center [1514, 627] width 12 height 12
click at [1475, 661] on span "Mark as Inactive" at bounding box center [1484, 659] width 70 height 14
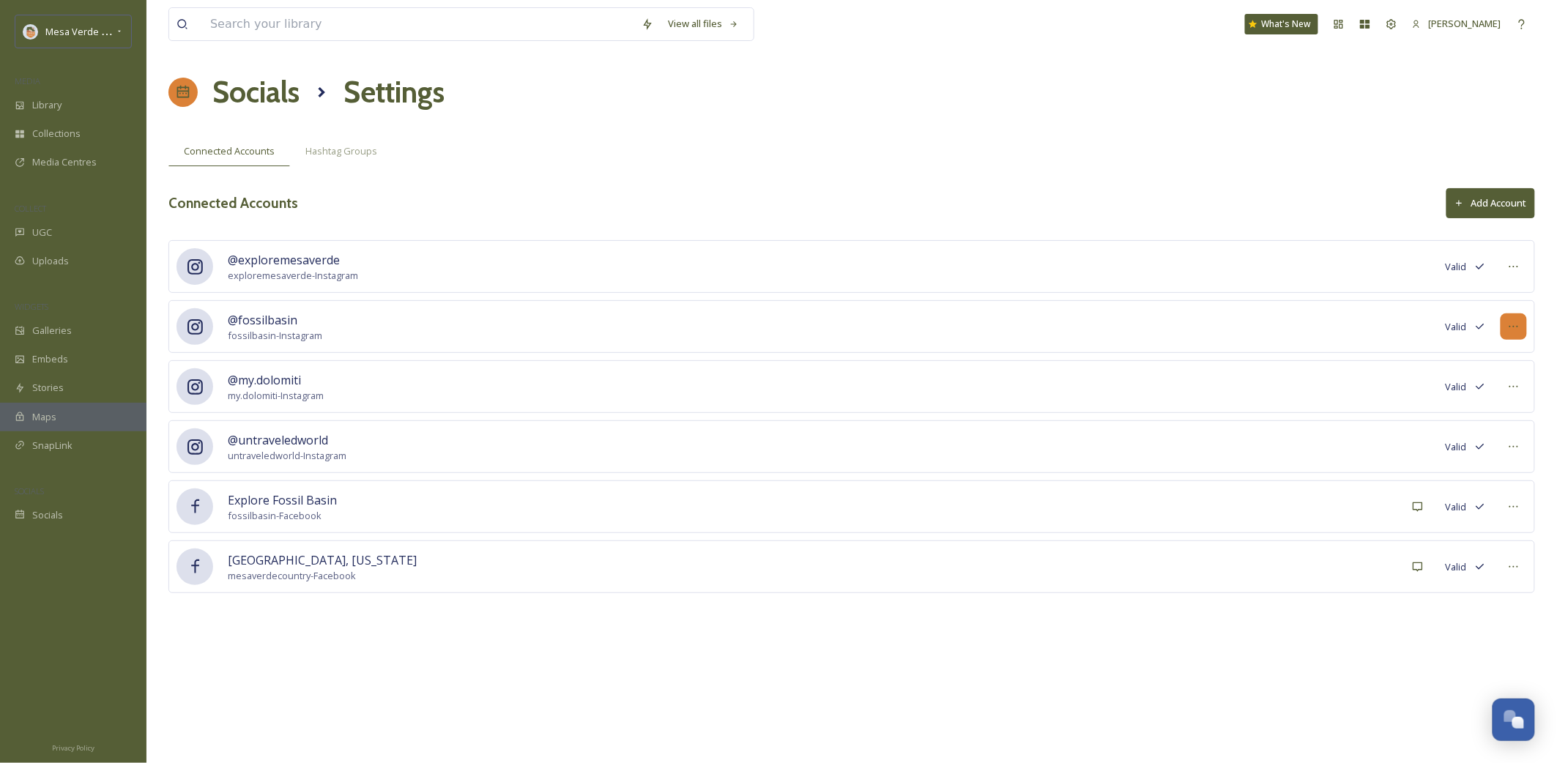
click at [1523, 331] on div at bounding box center [1514, 326] width 26 height 26
click at [1484, 358] on span "Mark as Inactive" at bounding box center [1484, 359] width 70 height 14
click at [1512, 335] on div at bounding box center [1514, 326] width 26 height 26
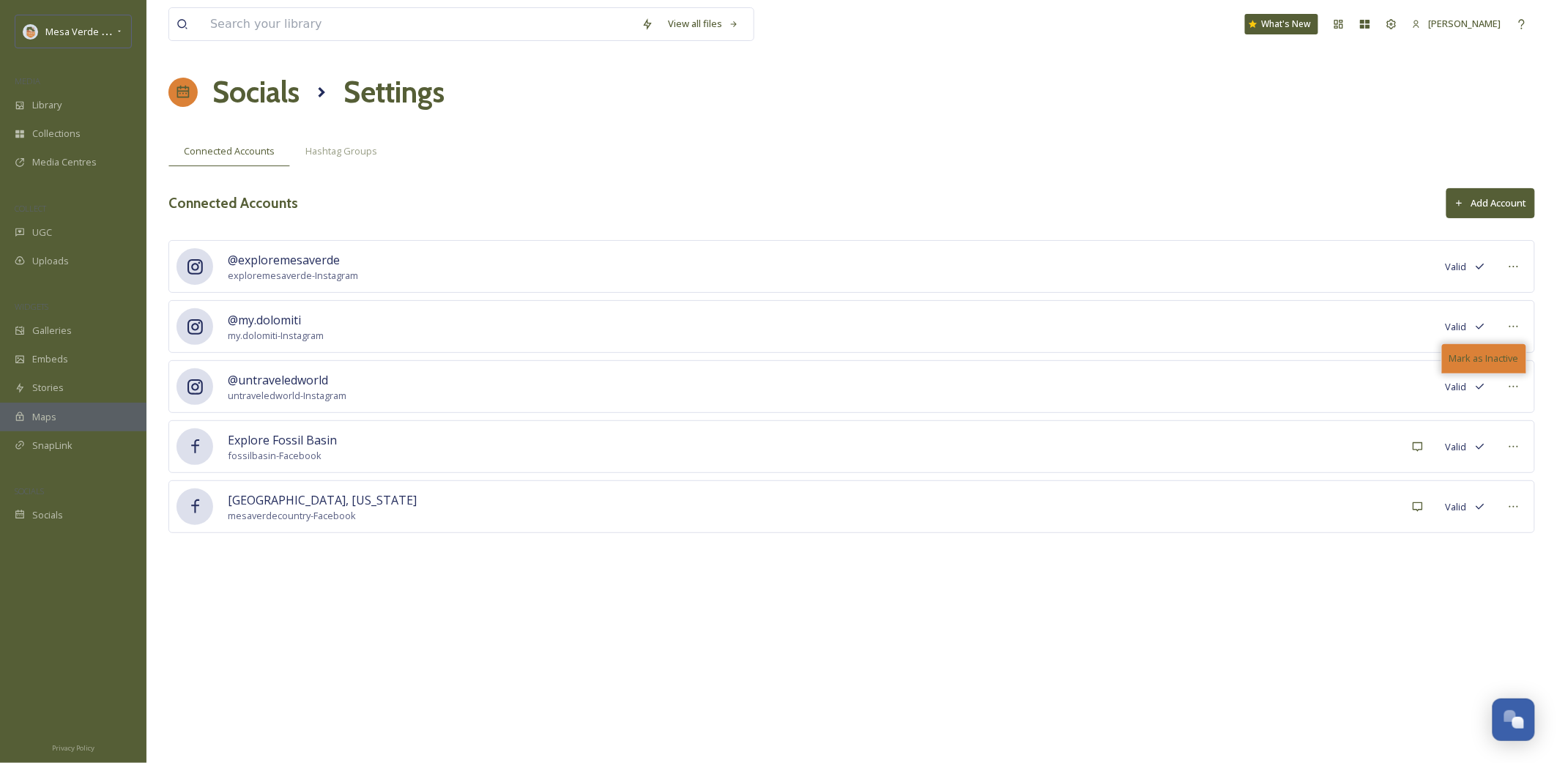
click at [1468, 362] on span "Mark as Inactive" at bounding box center [1484, 359] width 70 height 14
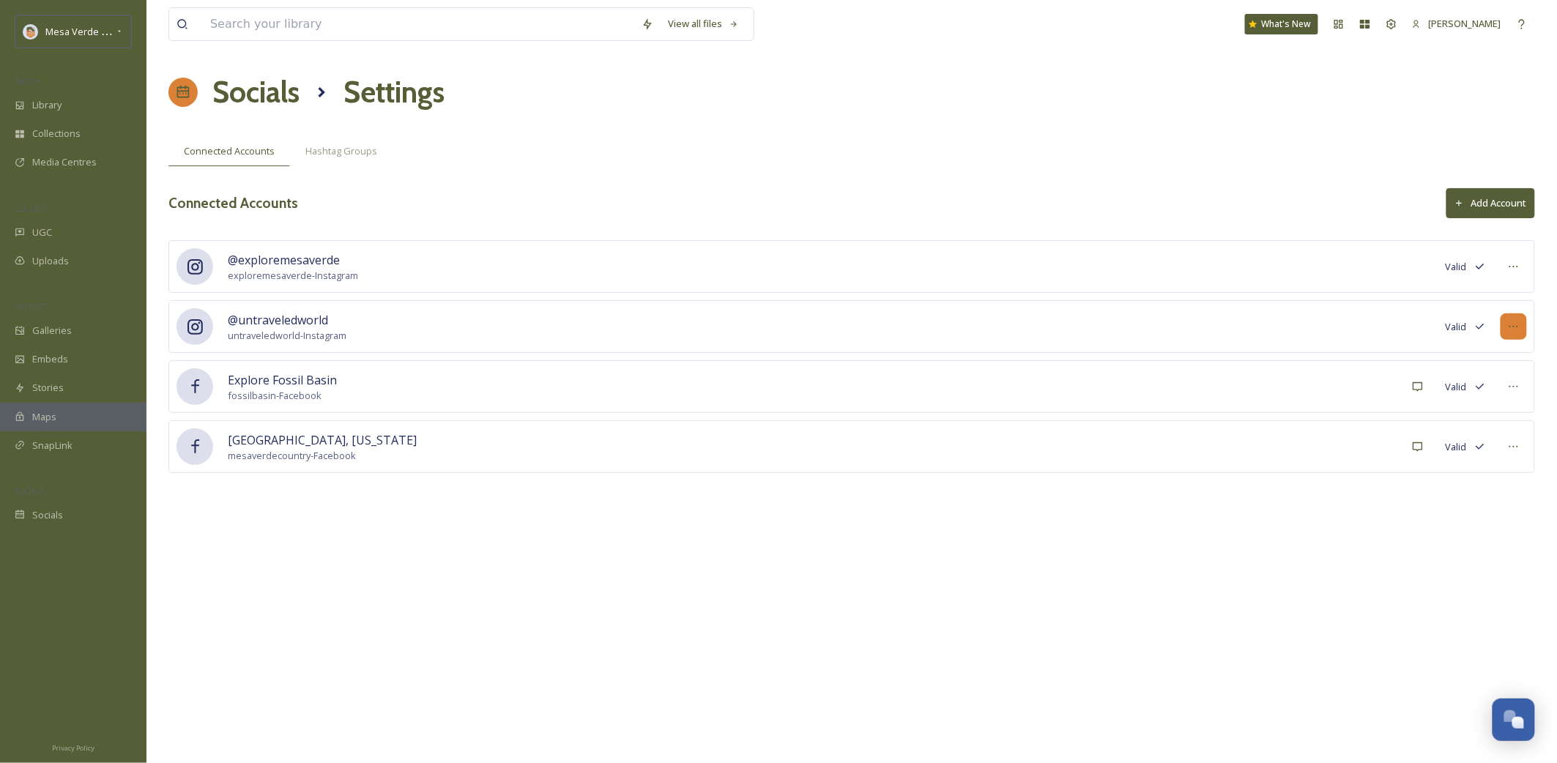
click at [1515, 327] on icon at bounding box center [1514, 327] width 12 height 12
click at [1480, 360] on span "Mark as Inactive" at bounding box center [1484, 359] width 70 height 14
click at [1517, 327] on icon at bounding box center [1514, 327] width 12 height 12
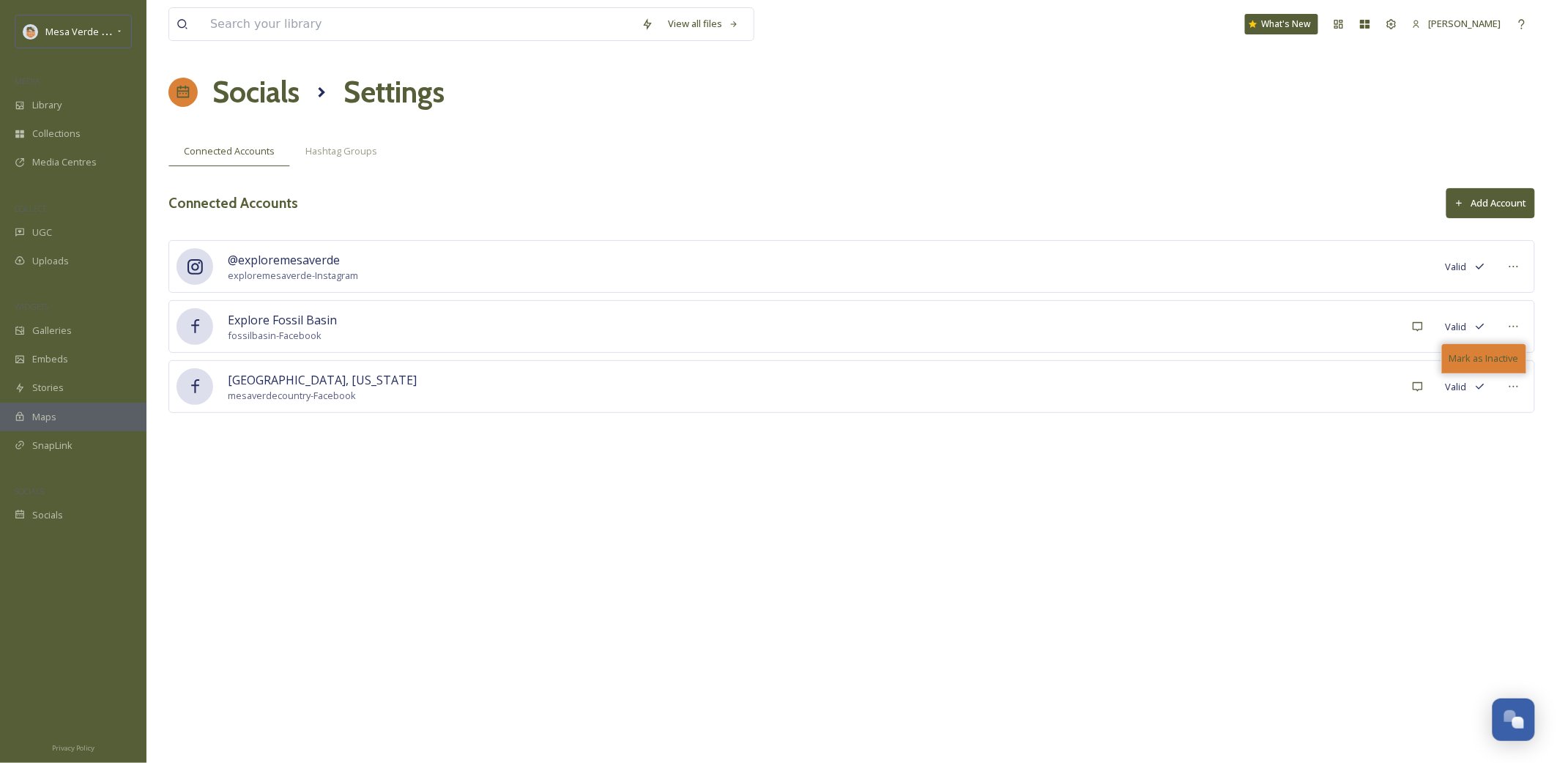
click at [1507, 361] on span "Mark as Inactive" at bounding box center [1484, 359] width 70 height 14
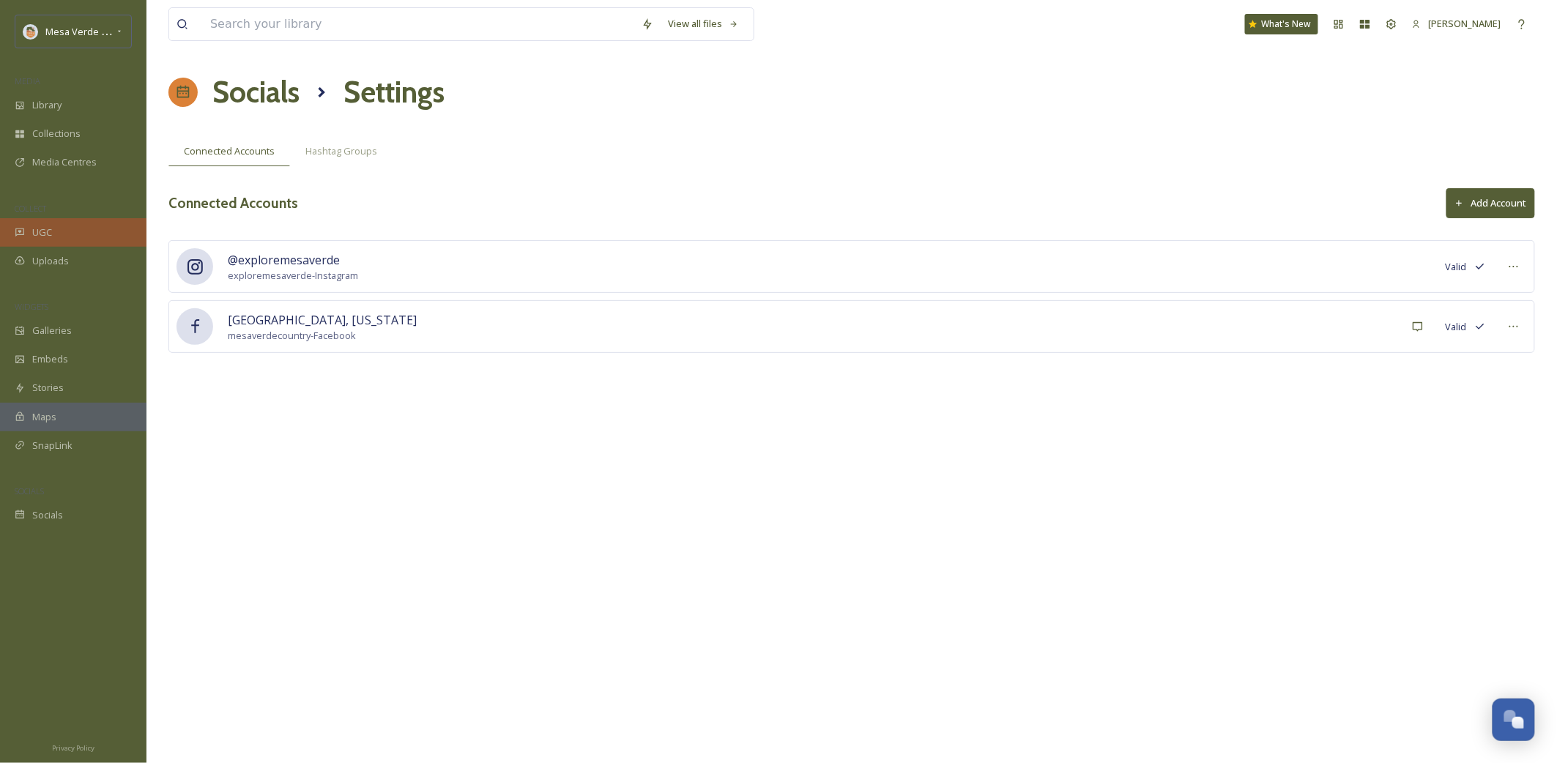
click at [38, 234] on span "UGC" at bounding box center [42, 233] width 20 height 14
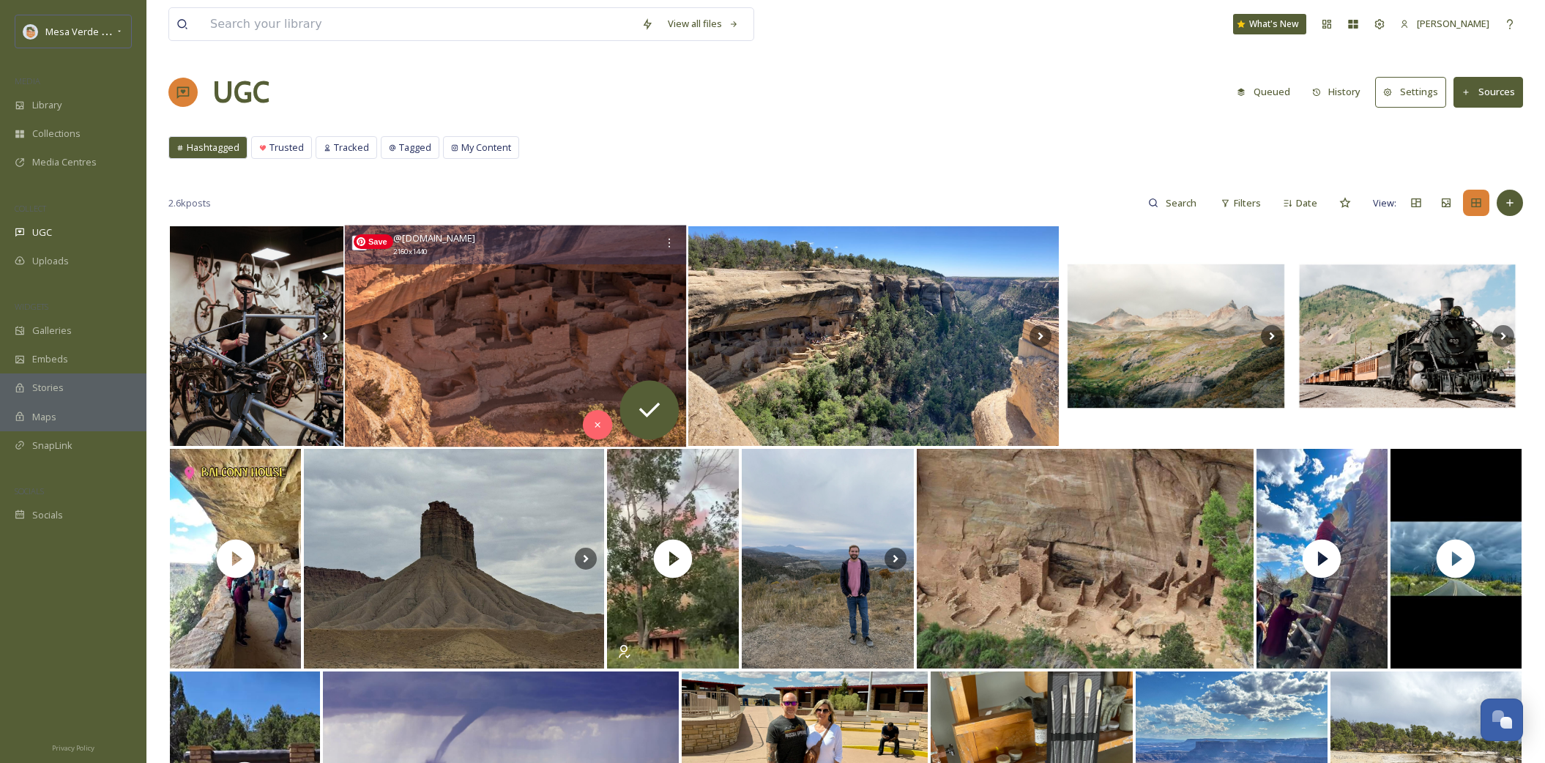
click at [505, 357] on img at bounding box center [516, 337] width 342 height 222
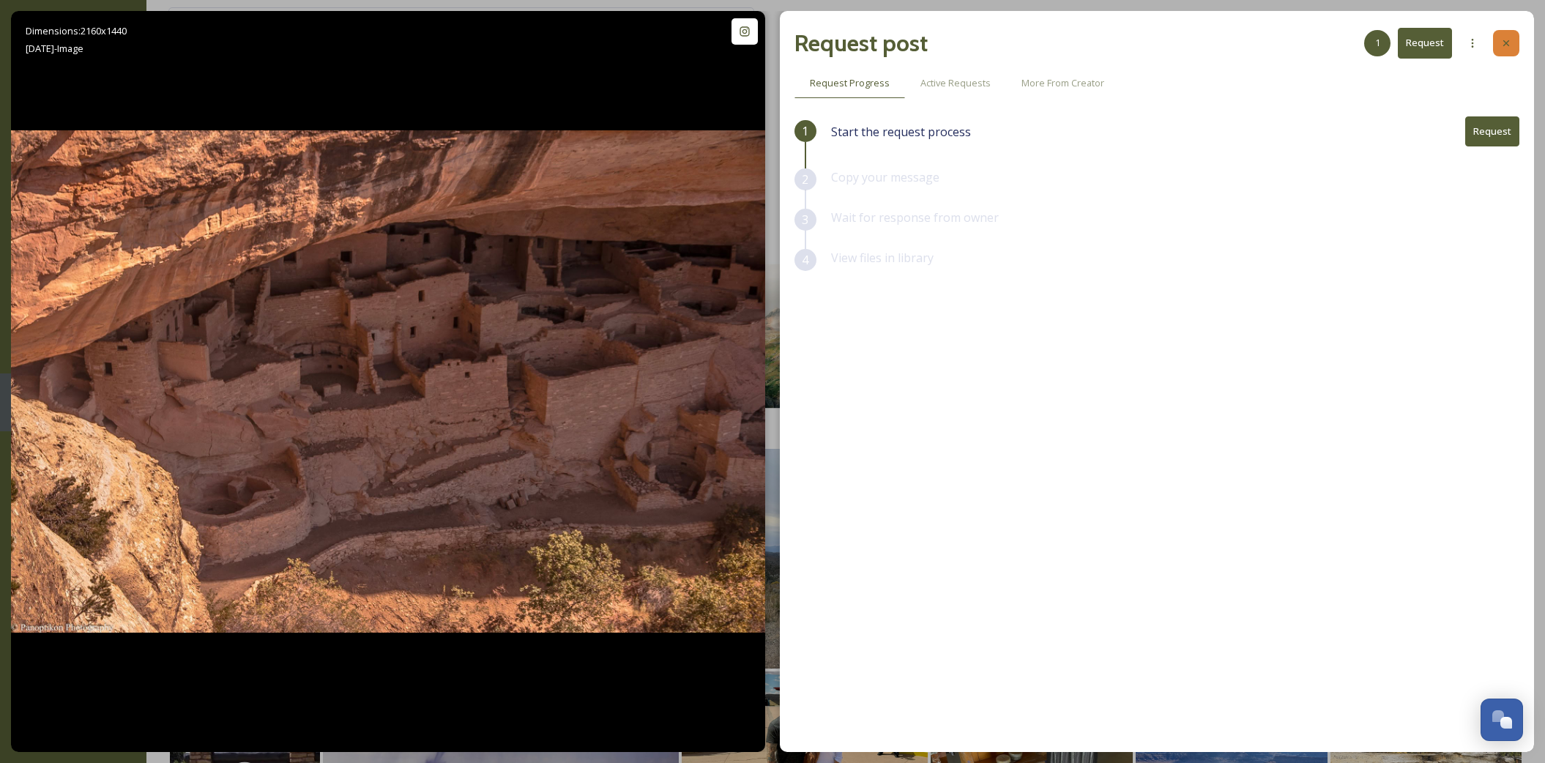
click at [1513, 43] on div at bounding box center [1506, 43] width 26 height 26
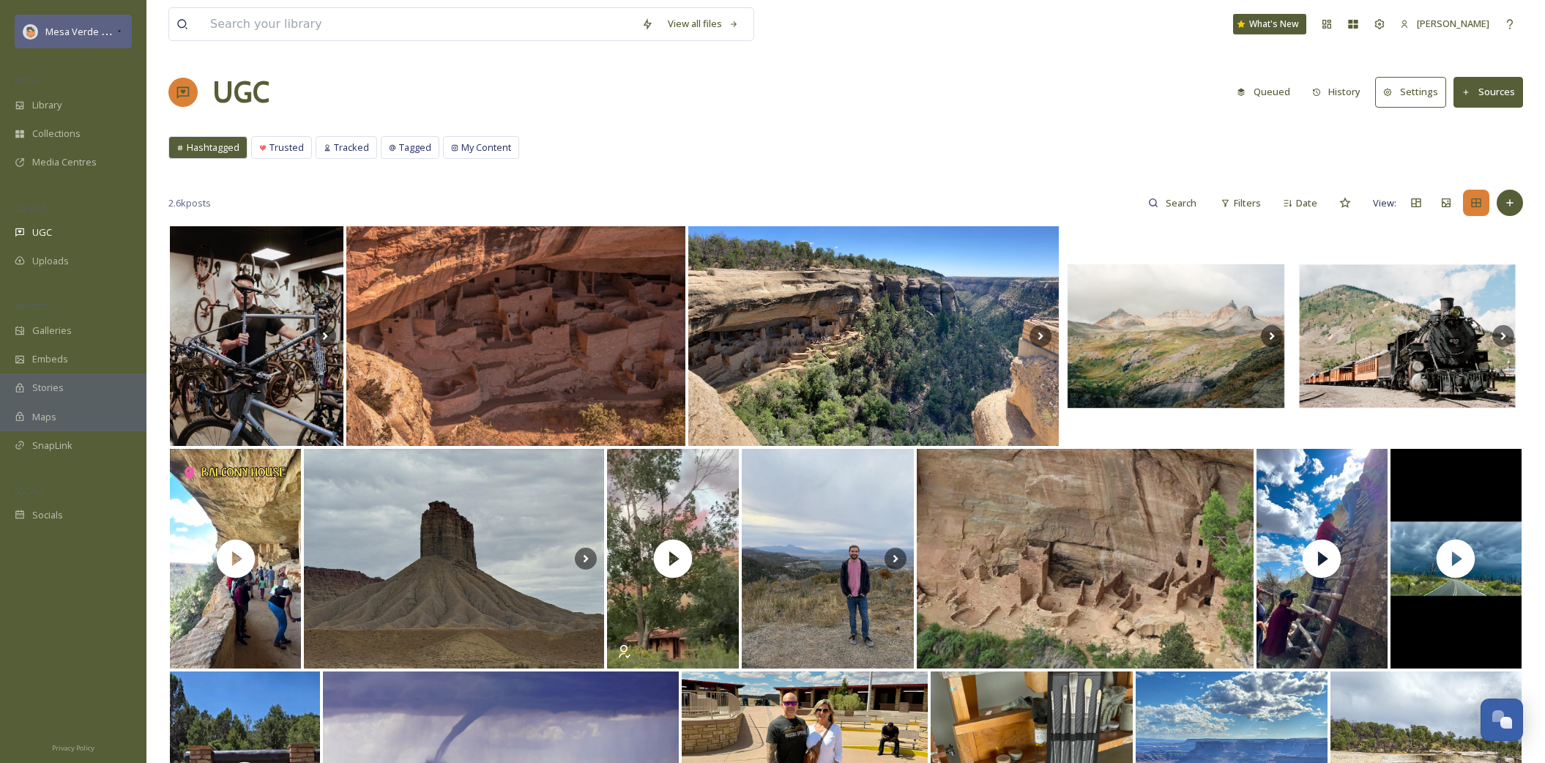
click at [117, 40] on div "Mesa Verde Country" at bounding box center [73, 32] width 117 height 34
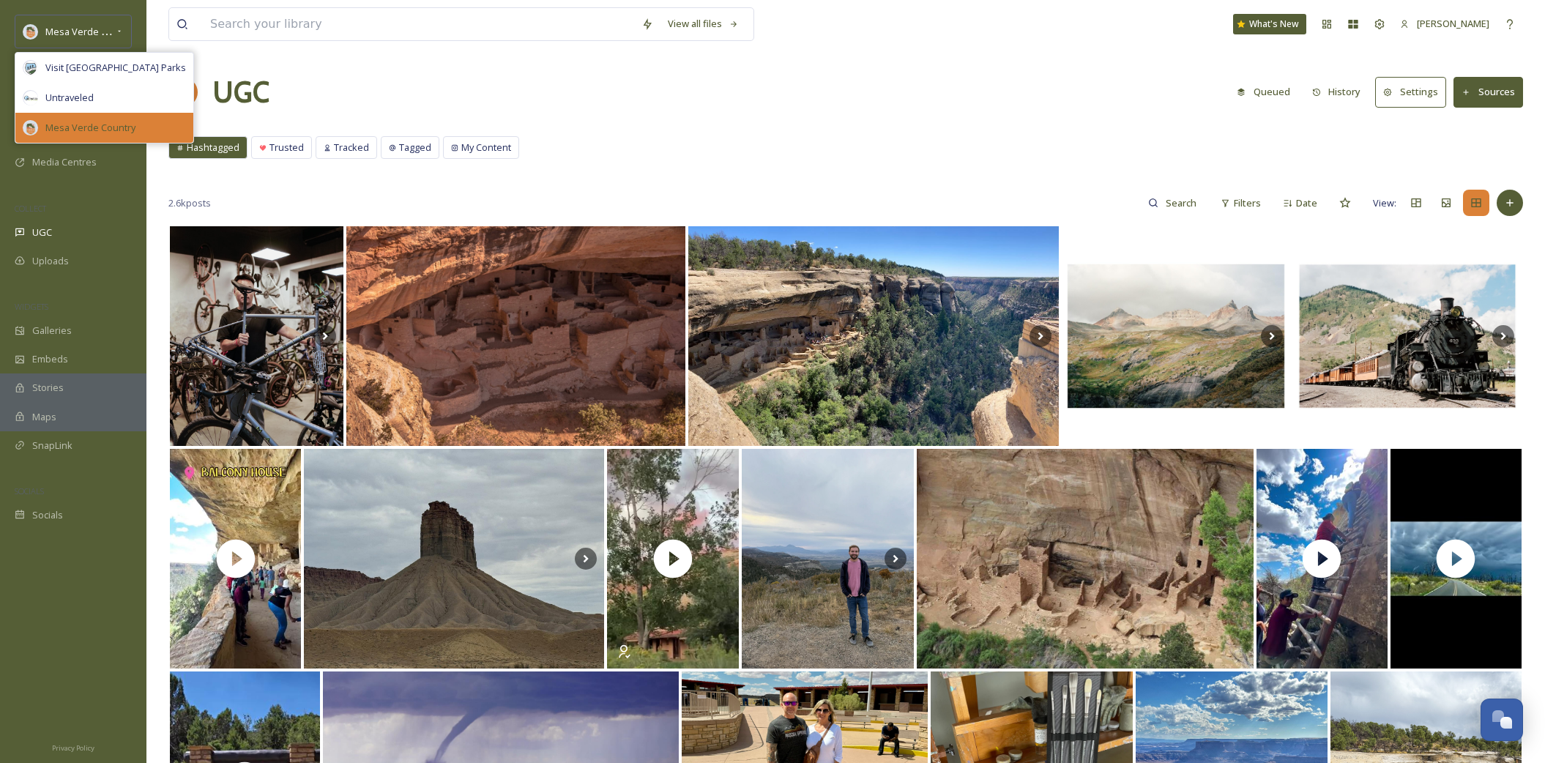
click at [98, 127] on span "Mesa Verde Country" at bounding box center [90, 128] width 90 height 14
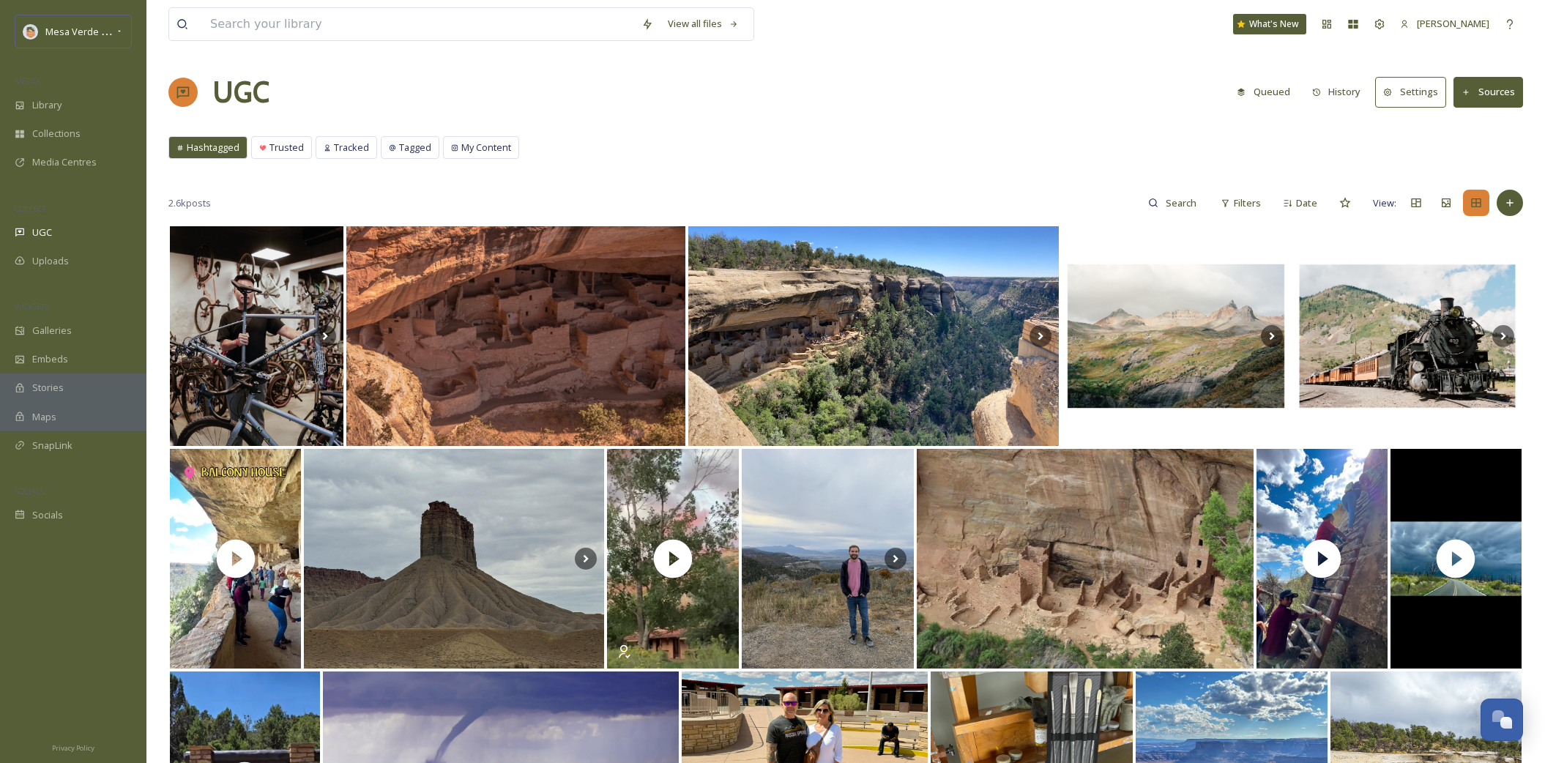
click at [1430, 90] on button "Settings" at bounding box center [1410, 92] width 71 height 30
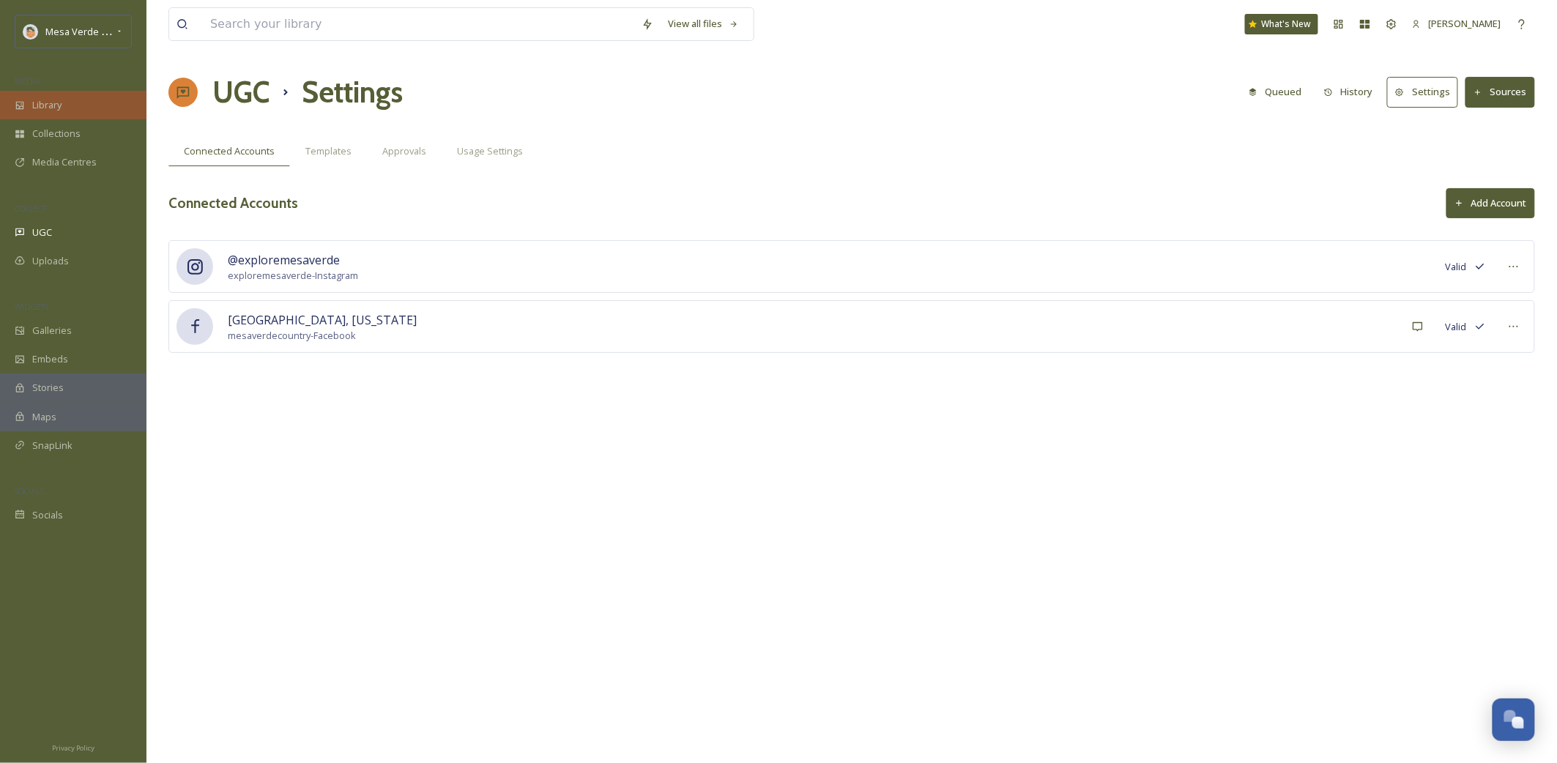
click at [47, 116] on div "Library" at bounding box center [73, 105] width 146 height 29
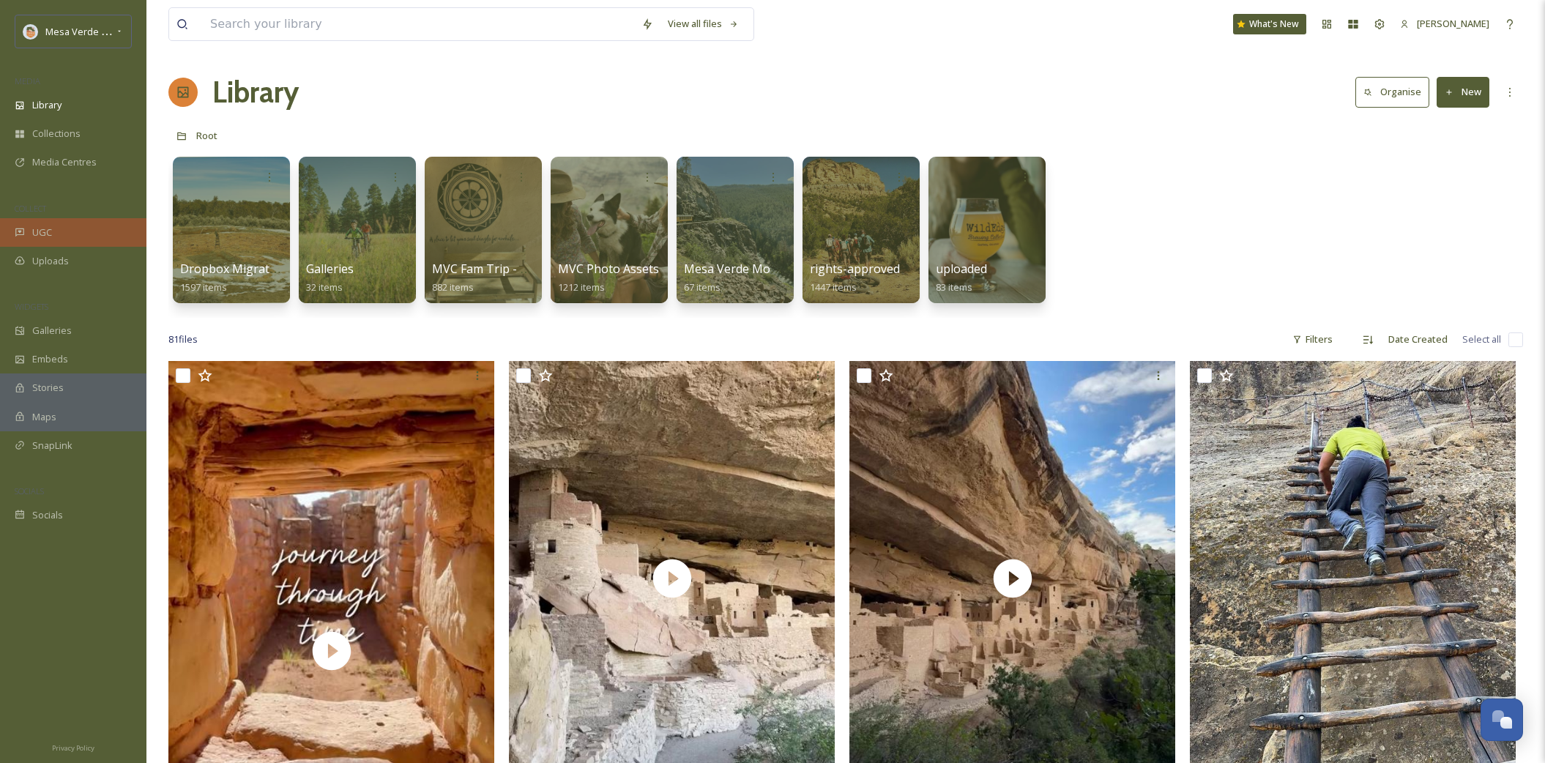
click at [52, 237] on div "UGC" at bounding box center [73, 232] width 146 height 29
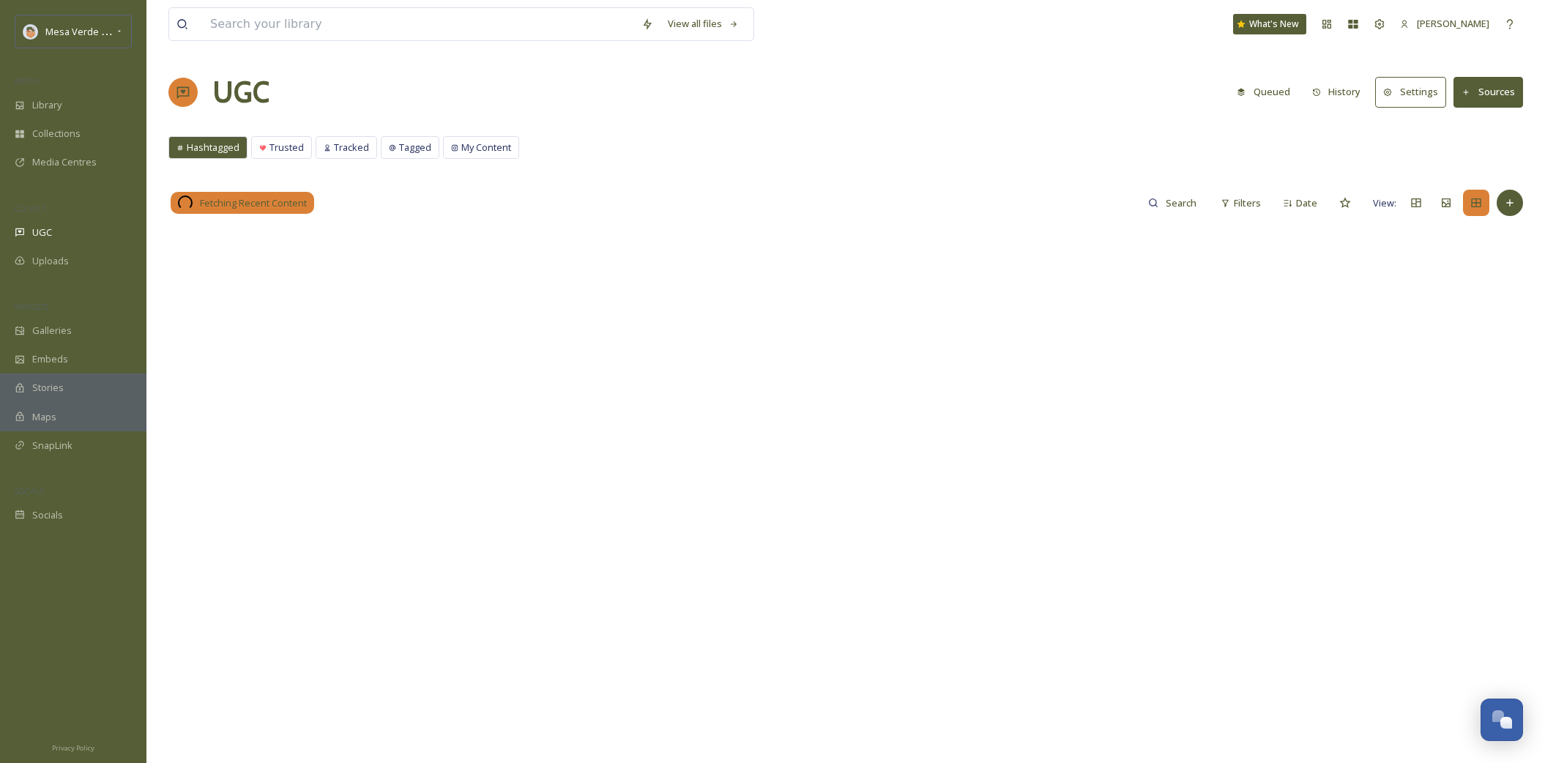
click at [1422, 94] on button "Settings" at bounding box center [1410, 92] width 71 height 30
